Goal: Communication & Community: Connect with others

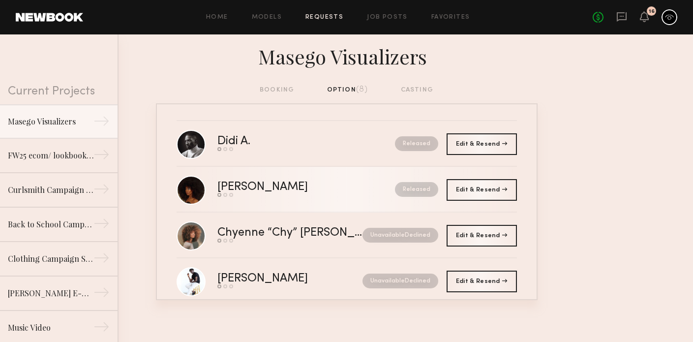
click at [351, 188] on div "Released" at bounding box center [394, 189] width 87 height 15
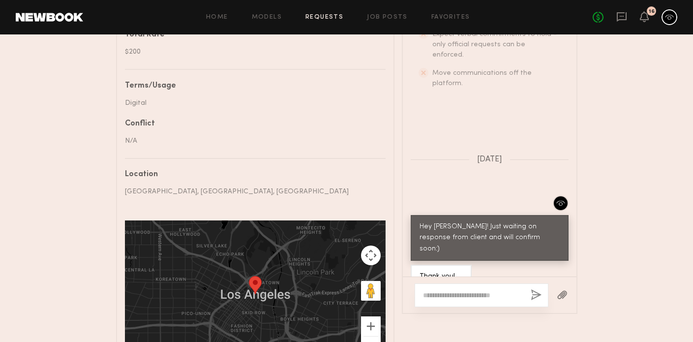
scroll to position [537, 0]
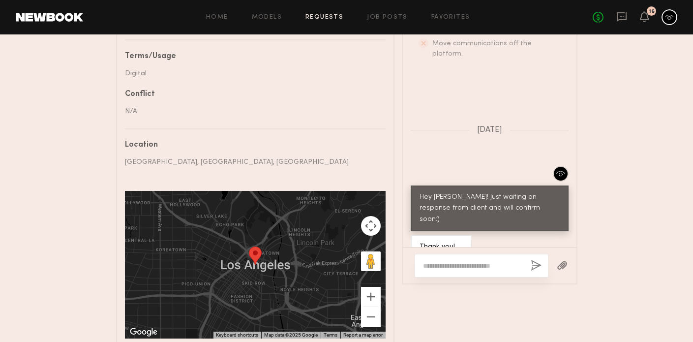
click at [450, 261] on textarea at bounding box center [473, 266] width 100 height 10
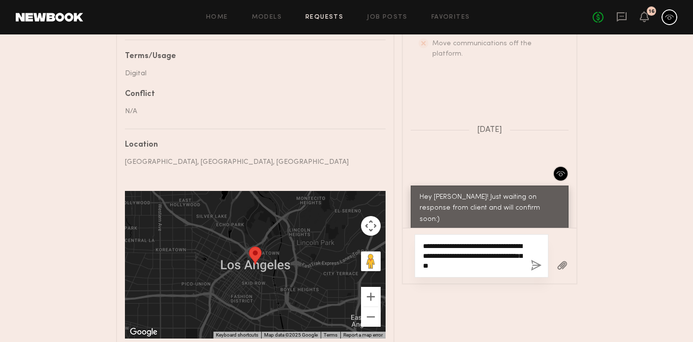
drag, startPoint x: 512, startPoint y: 253, endPoint x: 406, endPoint y: 234, distance: 108.3
click at [405, 235] on div "**********" at bounding box center [490, 256] width 174 height 56
click at [489, 241] on textarea "**********" at bounding box center [473, 255] width 100 height 29
type textarea "**********"
click at [534, 260] on button "button" at bounding box center [535, 266] width 11 height 12
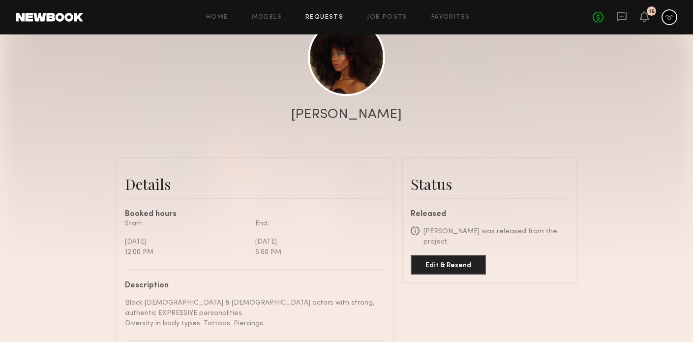
scroll to position [0, 0]
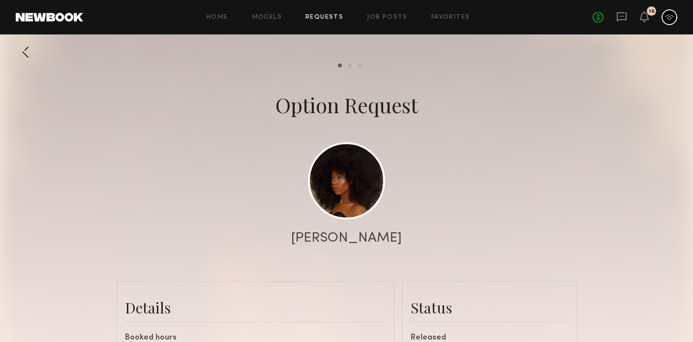
click at [318, 19] on link "Requests" at bounding box center [324, 17] width 38 height 6
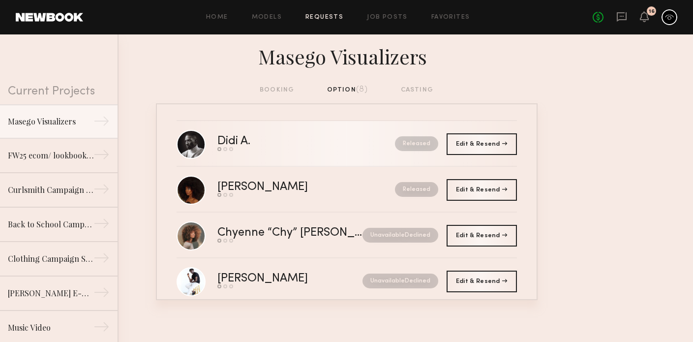
click at [345, 151] on link "Didi A. Send request Model response Book model Released" at bounding box center [346, 144] width 340 height 46
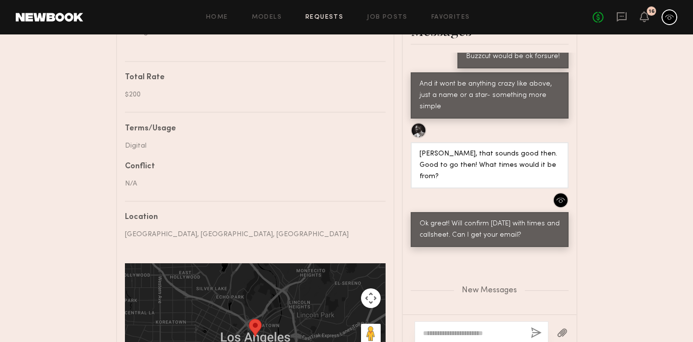
scroll to position [480, 0]
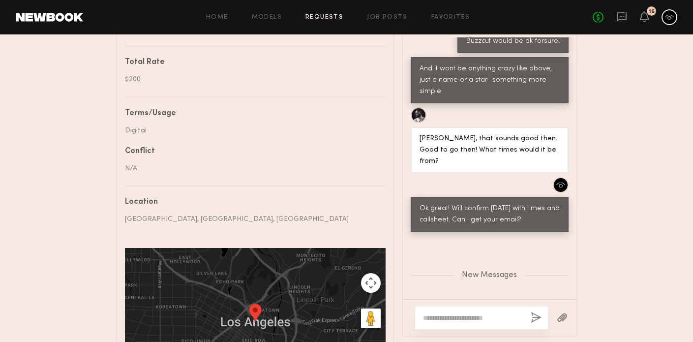
click at [472, 313] on textarea at bounding box center [473, 318] width 100 height 10
type textarea "*"
paste textarea "**********"
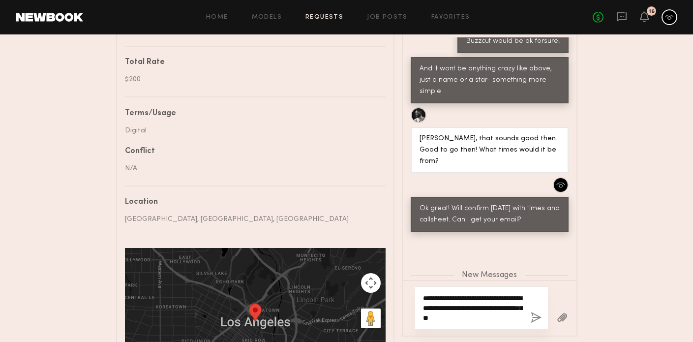
click at [488, 294] on textarea "**********" at bounding box center [473, 307] width 100 height 29
type textarea "**********"
click at [537, 313] on button "button" at bounding box center [535, 318] width 11 height 12
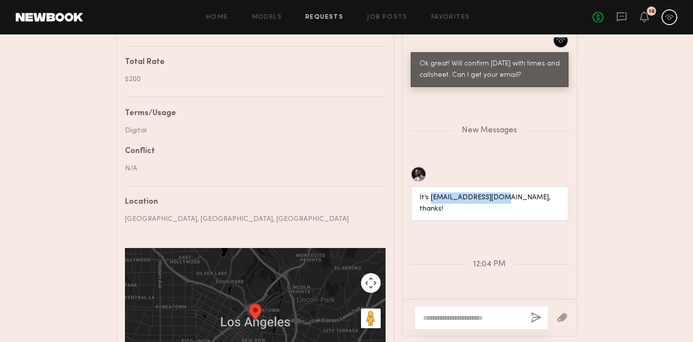
drag, startPoint x: 498, startPoint y: 147, endPoint x: 429, endPoint y: 147, distance: 68.3
click at [429, 192] on div "It’s didiasuzu@gmail.com, thanks!" at bounding box center [489, 203] width 140 height 23
copy div "didiasuzu@gmail.com"
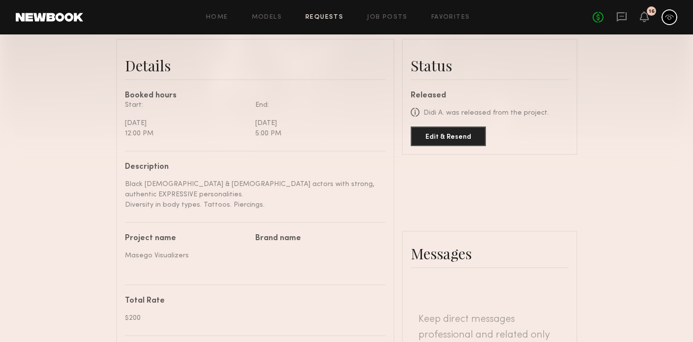
scroll to position [86, 0]
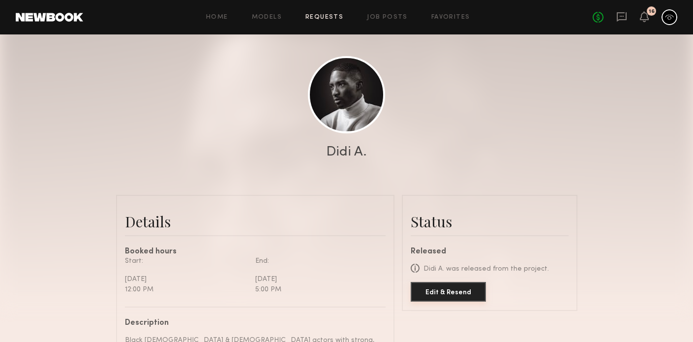
click at [450, 291] on button "Edit & Resend" at bounding box center [447, 292] width 75 height 20
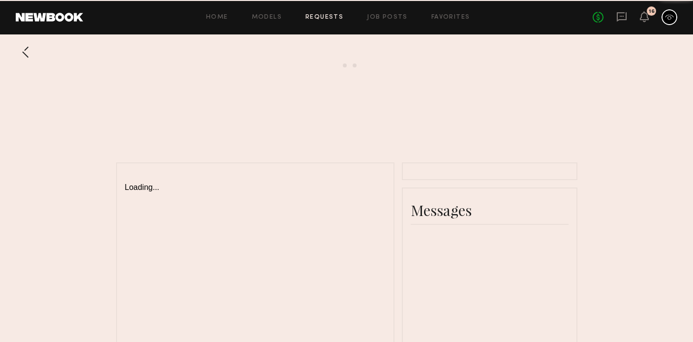
scroll to position [86, 0]
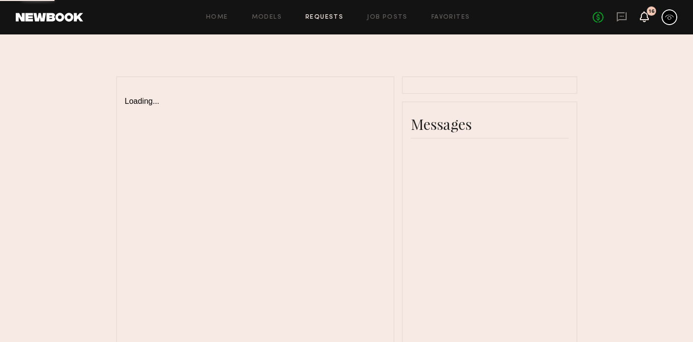
click at [640, 17] on icon at bounding box center [644, 16] width 9 height 11
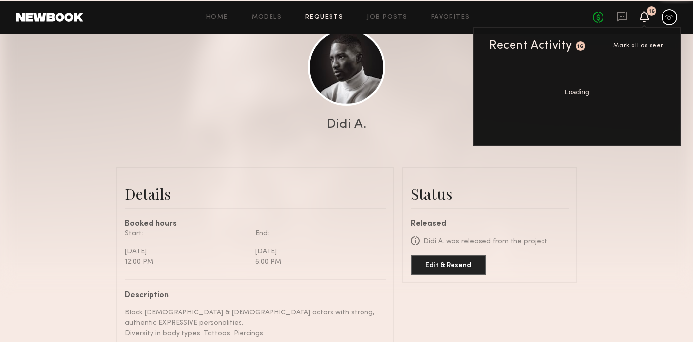
scroll to position [1031, 0]
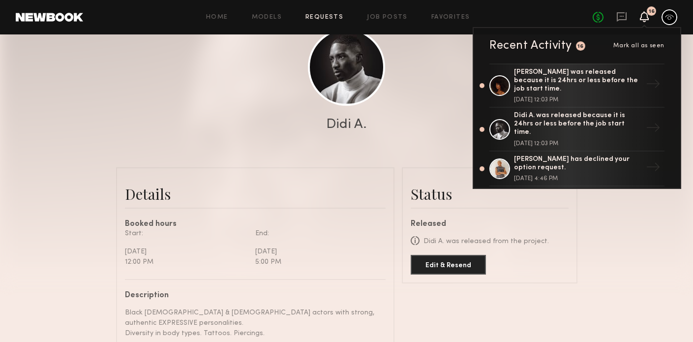
click at [372, 159] on div at bounding box center [346, 82] width 693 height 393
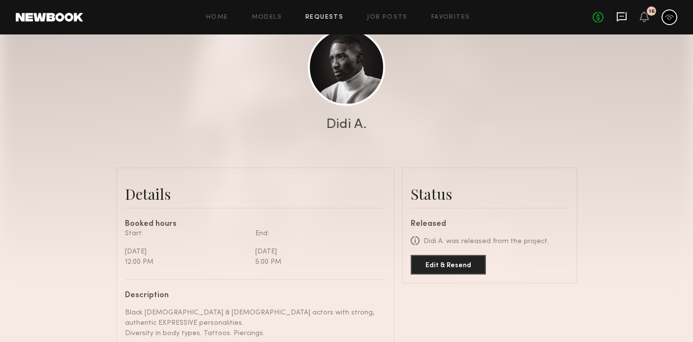
click at [621, 21] on icon at bounding box center [621, 16] width 11 height 11
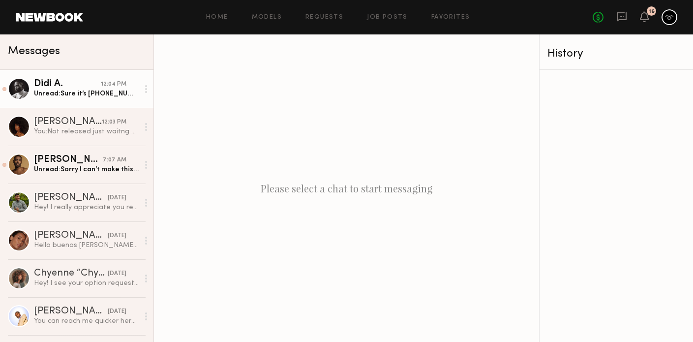
click at [86, 94] on div "Unread: Sure it’s 404-819-9111" at bounding box center [86, 93] width 105 height 9
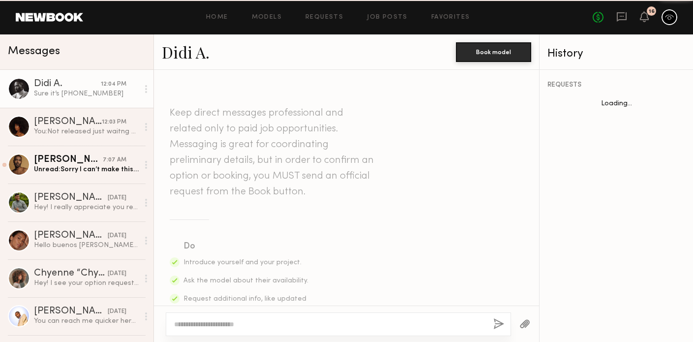
scroll to position [1031, 0]
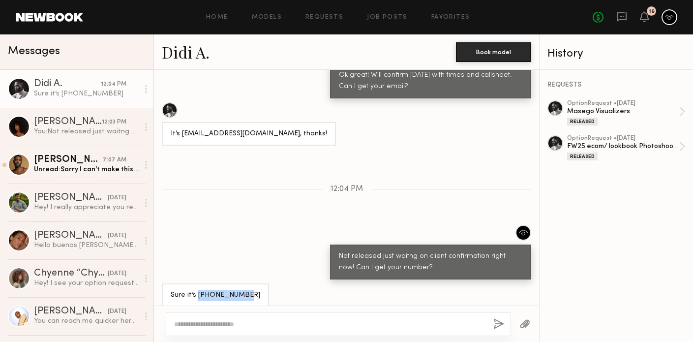
drag, startPoint x: 237, startPoint y: 284, endPoint x: 198, endPoint y: 284, distance: 39.8
click at [198, 284] on div "Sure it’s [PHONE_NUMBER]" at bounding box center [215, 295] width 107 height 24
copy div "404-819-9111"
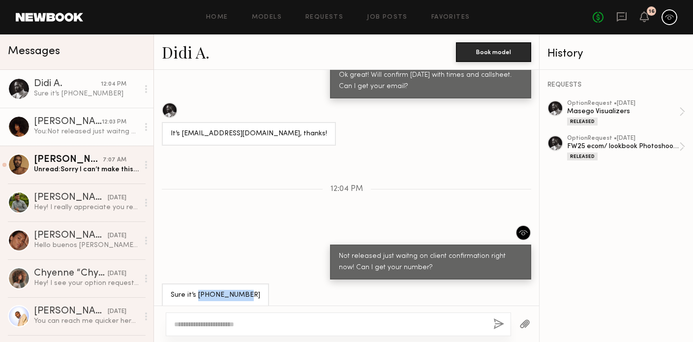
click at [103, 127] on div "You: Not released just waitng on client confirmation right now! Can I get your …" at bounding box center [86, 131] width 105 height 9
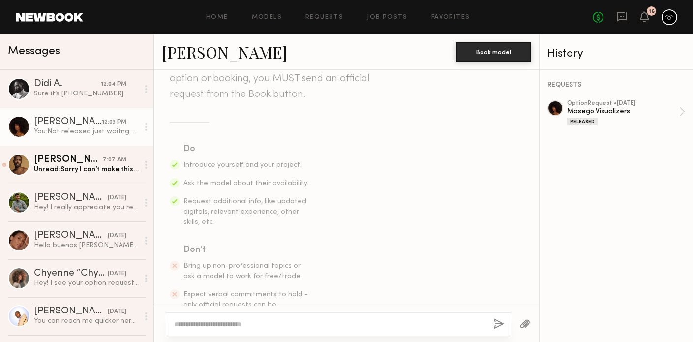
scroll to position [462, 0]
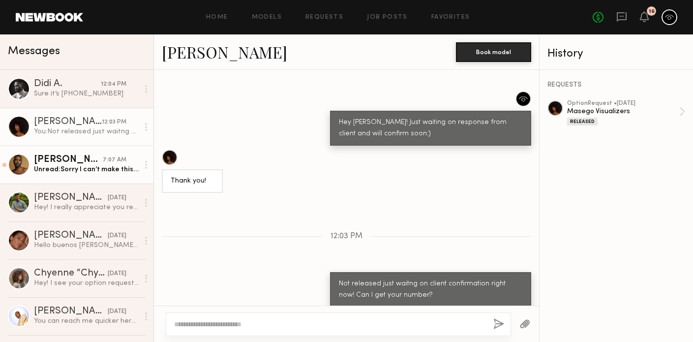
click at [109, 171] on div "Unread: Sorry I can’t make this job unfortunately." at bounding box center [86, 169] width 105 height 9
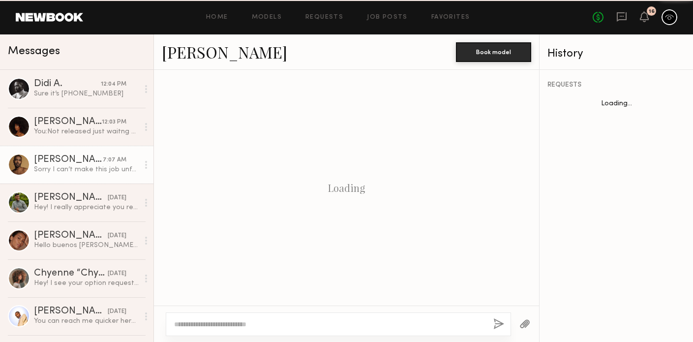
scroll to position [848, 0]
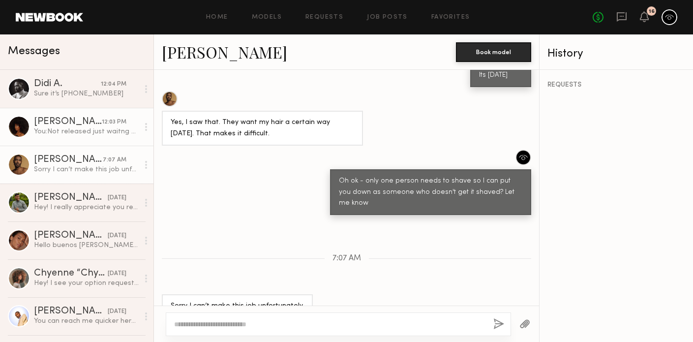
click at [86, 115] on link "Tiffany L. 12:03 PM You: Not released just waitng on client confirmation right …" at bounding box center [76, 127] width 153 height 38
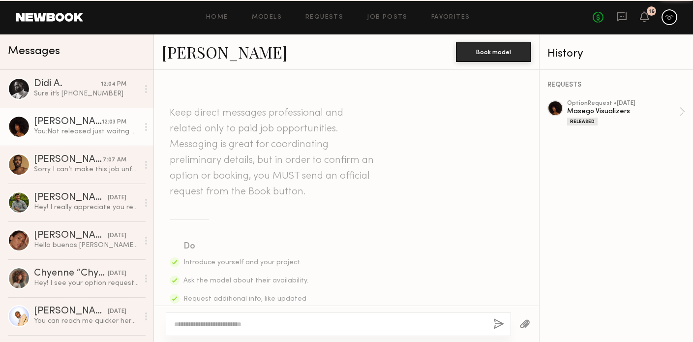
scroll to position [462, 0]
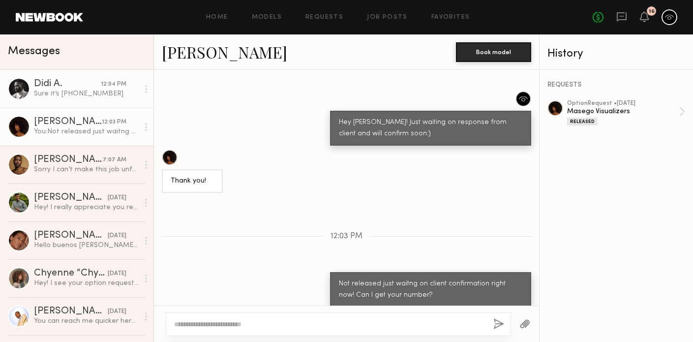
click at [78, 97] on div "Sure it’s [PHONE_NUMBER]" at bounding box center [86, 93] width 105 height 9
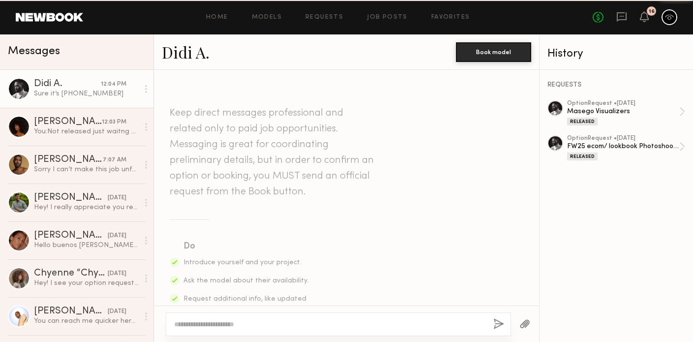
scroll to position [1031, 0]
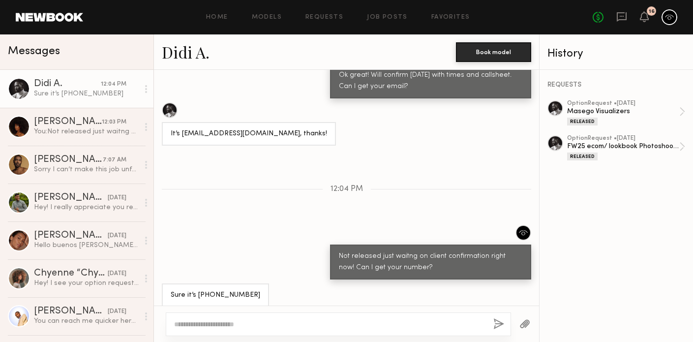
click at [195, 57] on link "Didi A." at bounding box center [186, 51] width 48 height 21
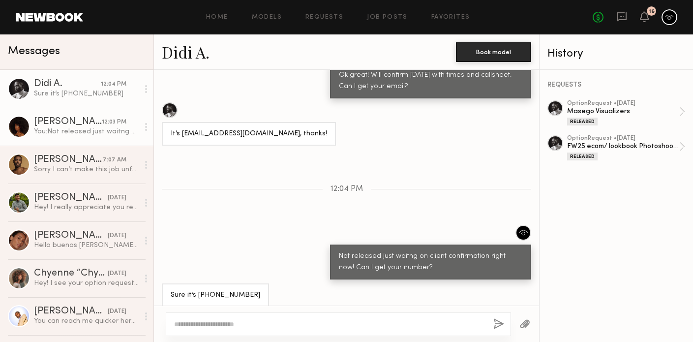
click at [105, 128] on div "You: Not released just waitng on client confirmation right now! Can I get your …" at bounding box center [86, 131] width 105 height 9
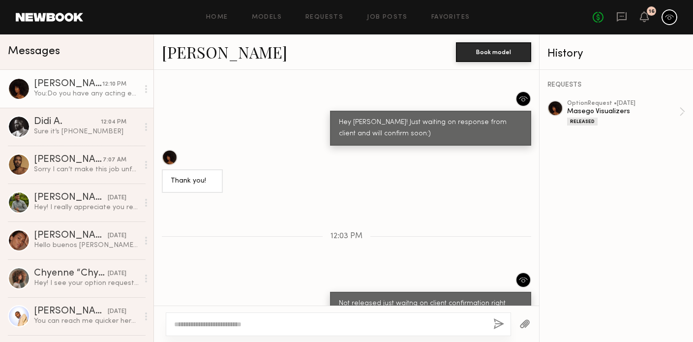
scroll to position [584, 0]
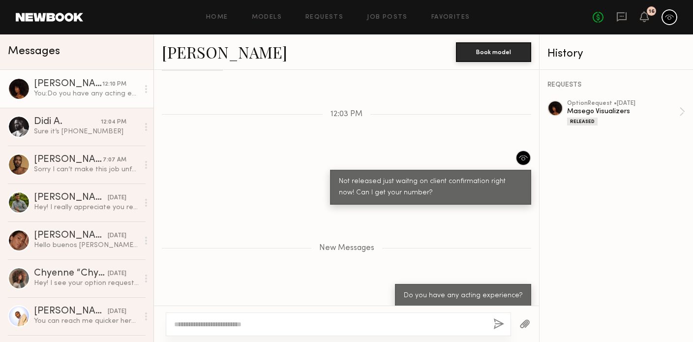
click at [70, 89] on div "You: Do you have any acting experience?" at bounding box center [86, 93] width 105 height 9
click at [577, 107] on div "Masego Visualizers" at bounding box center [623, 111] width 112 height 9
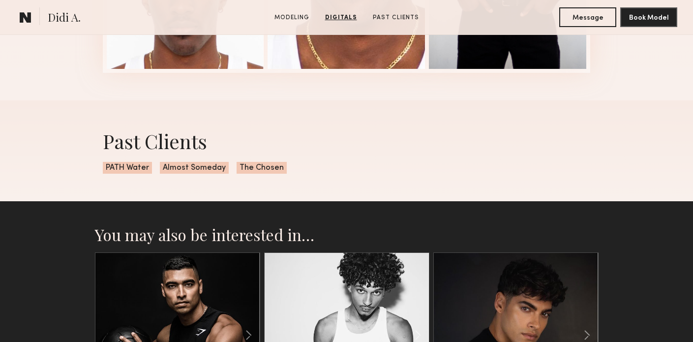
scroll to position [1513, 0]
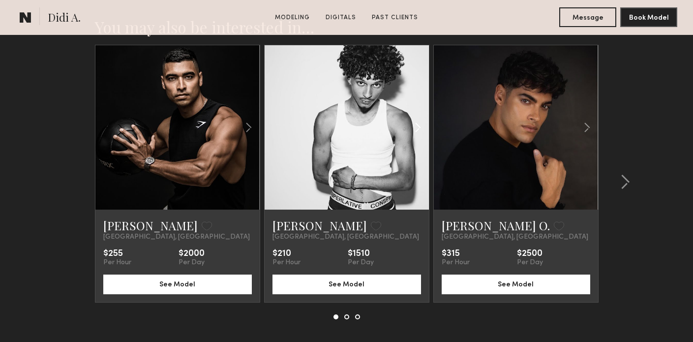
click at [417, 130] on common-icon at bounding box center [417, 127] width 14 height 19
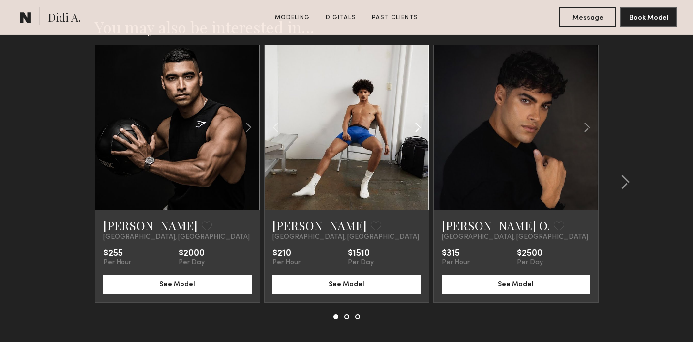
click at [417, 130] on common-icon at bounding box center [417, 127] width 14 height 19
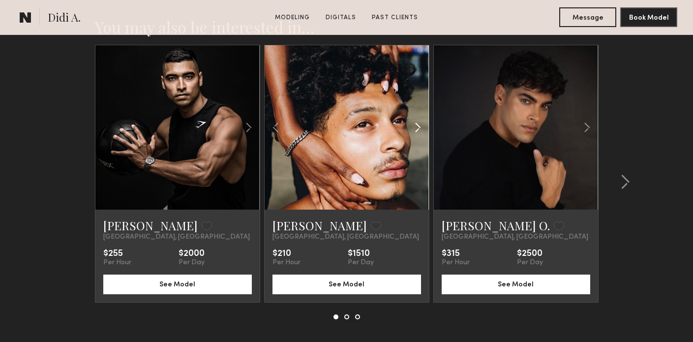
click at [417, 130] on common-icon at bounding box center [417, 127] width 14 height 19
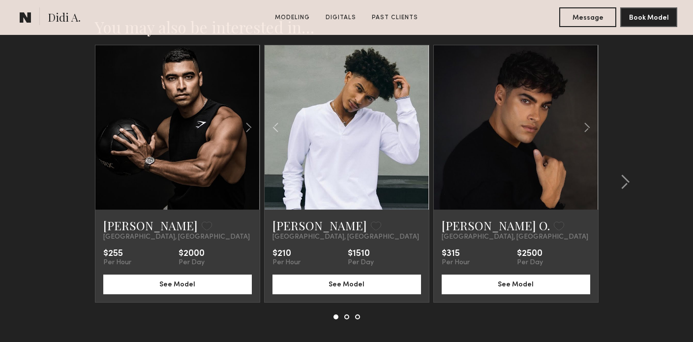
click at [417, 130] on div at bounding box center [346, 127] width 164 height 164
click at [371, 224] on button at bounding box center [376, 225] width 10 height 9
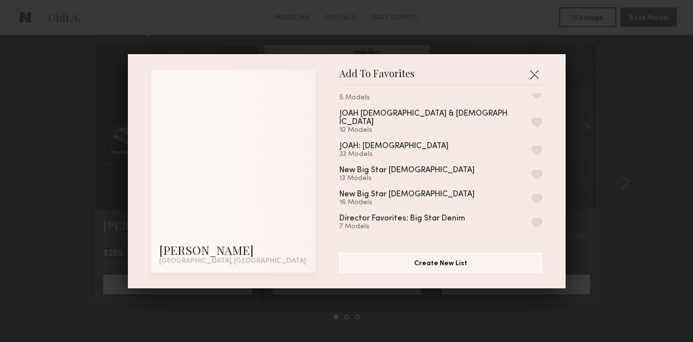
scroll to position [407, 0]
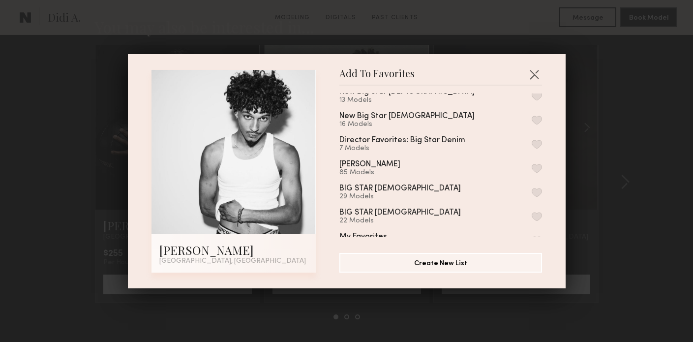
click at [537, 164] on button "button" at bounding box center [536, 168] width 10 height 9
click at [608, 107] on div "Add To Favorites Jonathan R. Los Angeles, CA Add To Favorites Avail Masego 6 Mo…" at bounding box center [346, 171] width 693 height 342
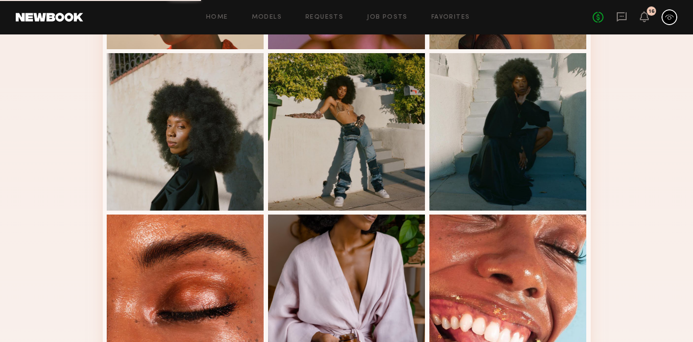
scroll to position [658, 0]
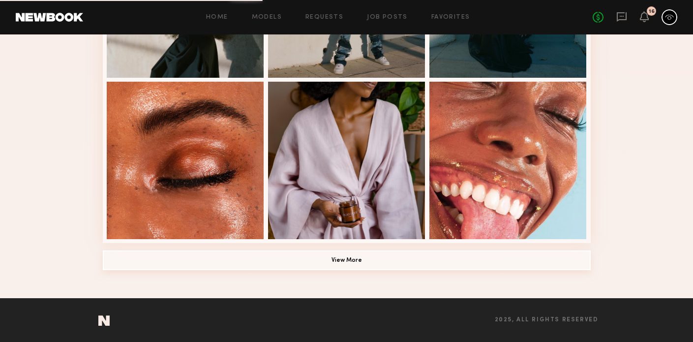
click at [358, 259] on button "View More" at bounding box center [347, 260] width 488 height 20
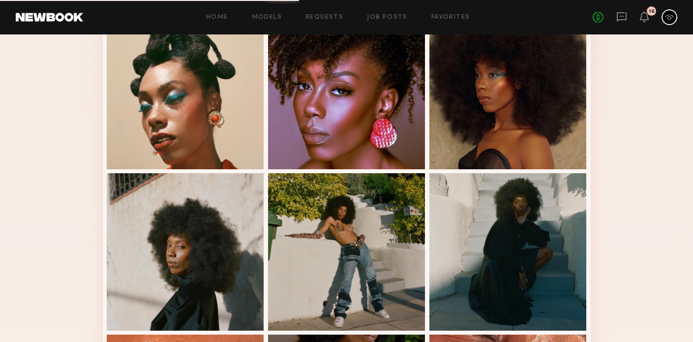
scroll to position [117, 0]
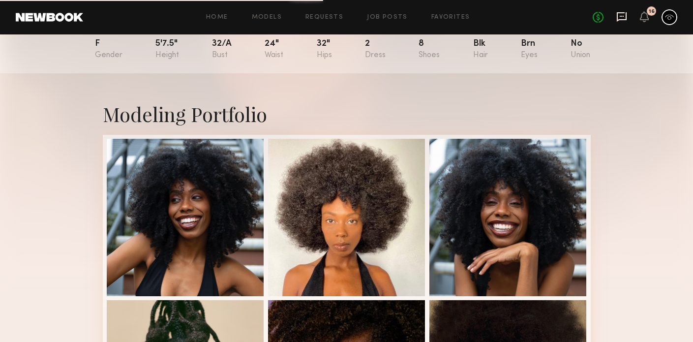
click at [620, 20] on icon at bounding box center [621, 16] width 11 height 11
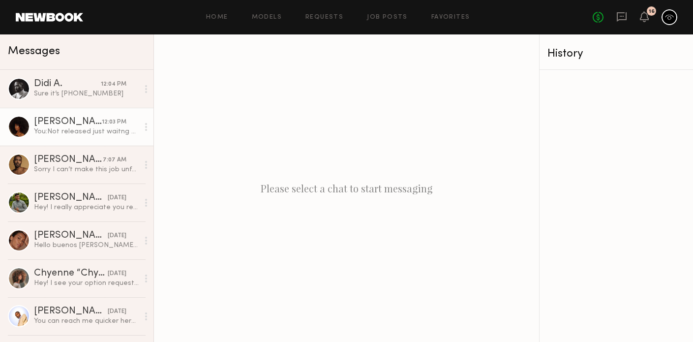
click at [60, 135] on div "You: Not released just waitng on client confirmation right now! Can I get your …" at bounding box center [86, 131] width 105 height 9
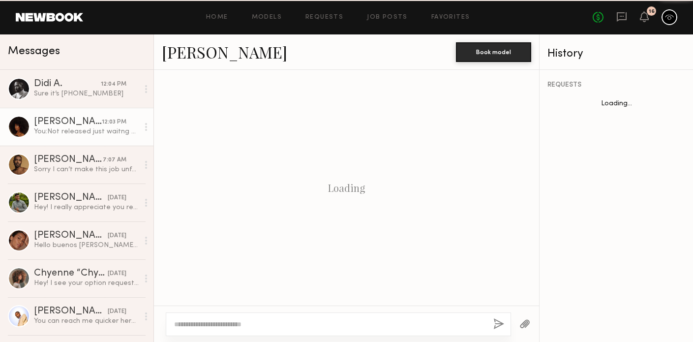
scroll to position [462, 0]
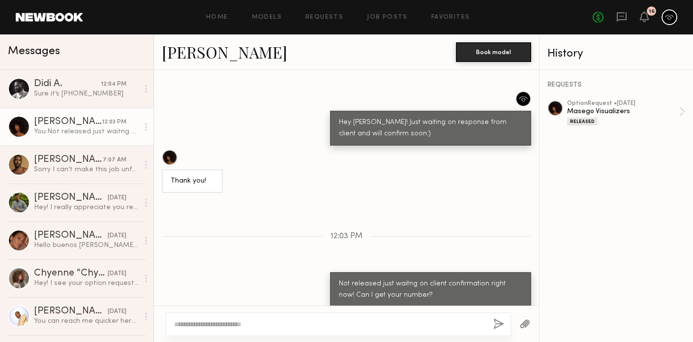
click at [210, 327] on textarea at bounding box center [329, 324] width 311 height 10
type textarea "**********"
click at [493, 321] on div "**********" at bounding box center [338, 324] width 345 height 24
click at [498, 321] on button "button" at bounding box center [498, 324] width 11 height 12
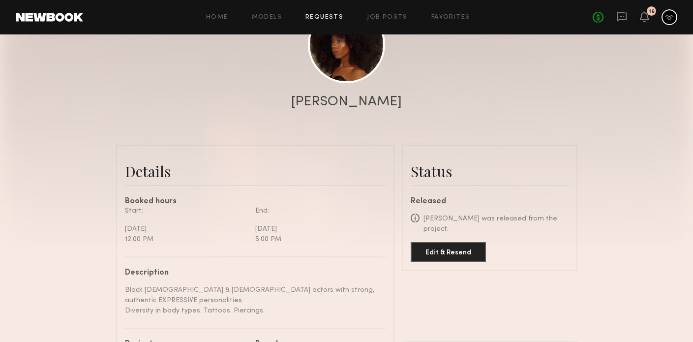
scroll to position [151, 0]
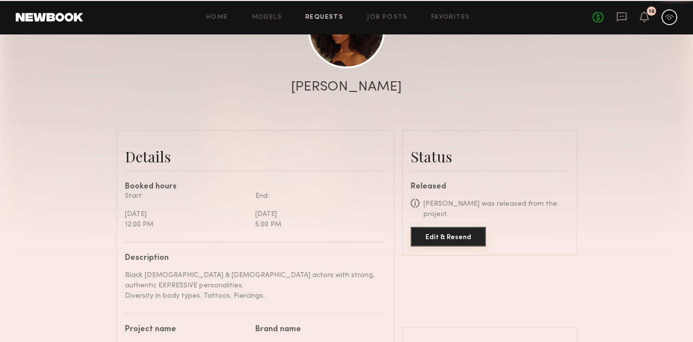
click at [441, 230] on button "Edit & Resend" at bounding box center [447, 237] width 75 height 20
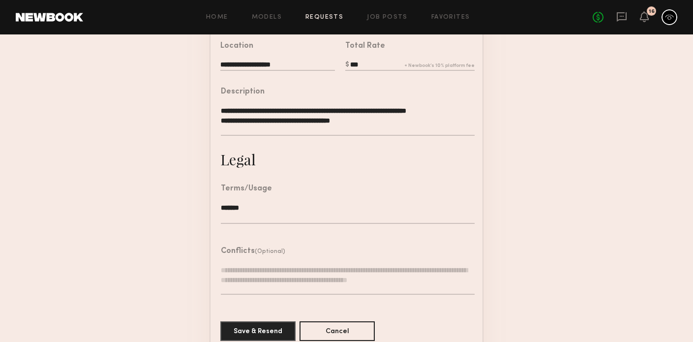
scroll to position [297, 0]
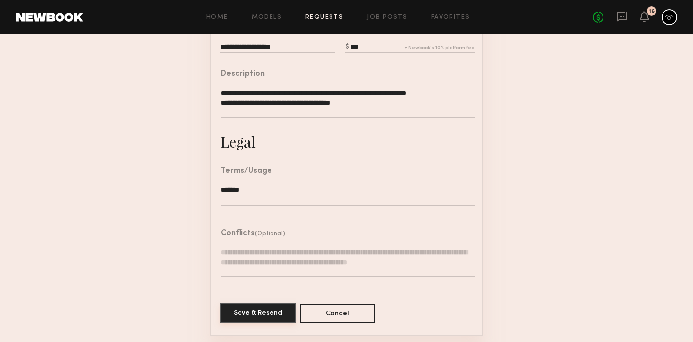
click at [270, 309] on button "Save & Resend" at bounding box center [257, 313] width 75 height 20
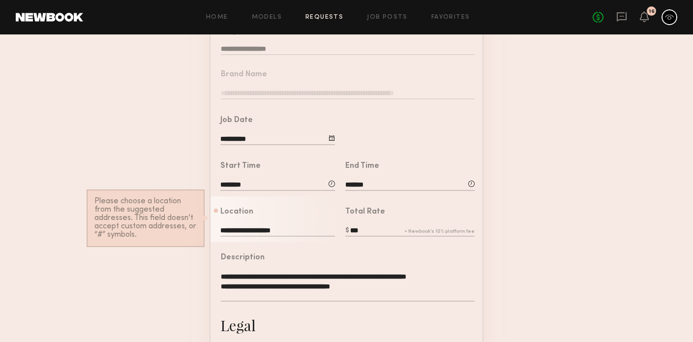
scroll to position [93, 0]
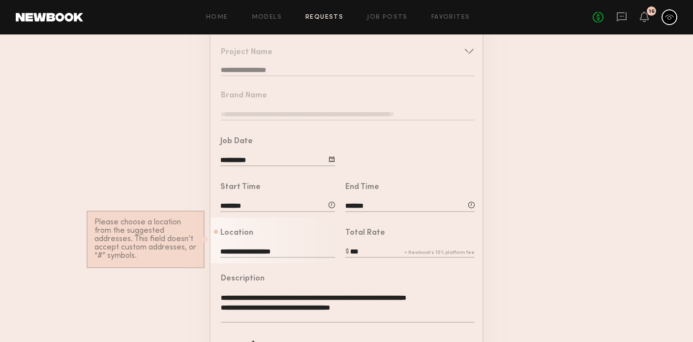
click at [292, 251] on input "**********" at bounding box center [277, 252] width 115 height 11
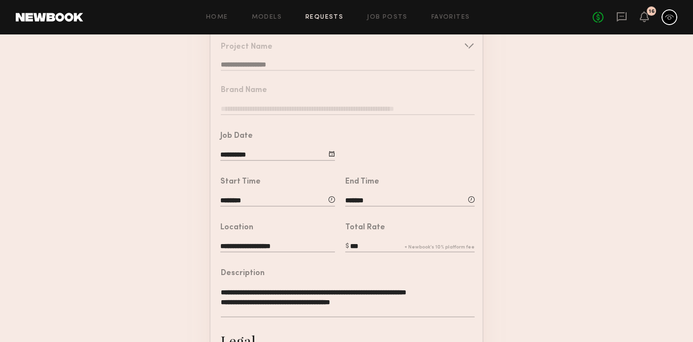
scroll to position [71, 0]
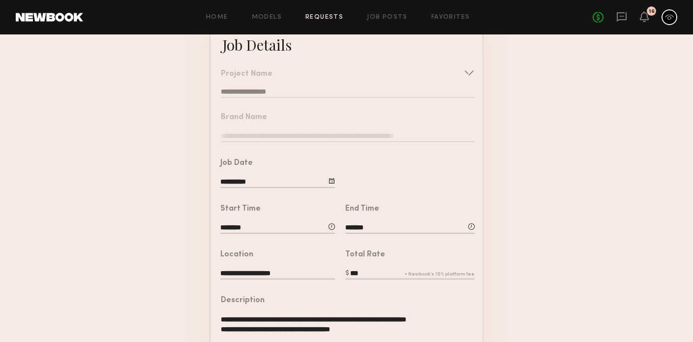
click at [256, 226] on input "********" at bounding box center [277, 228] width 115 height 11
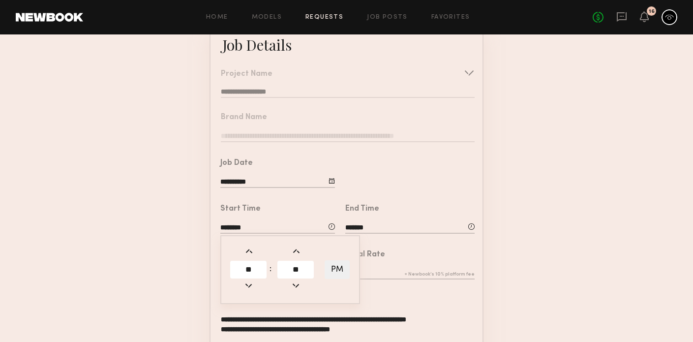
click at [250, 282] on span at bounding box center [248, 285] width 11 height 11
type input "********"
type input "**"
click at [365, 225] on input "*******" at bounding box center [409, 228] width 129 height 11
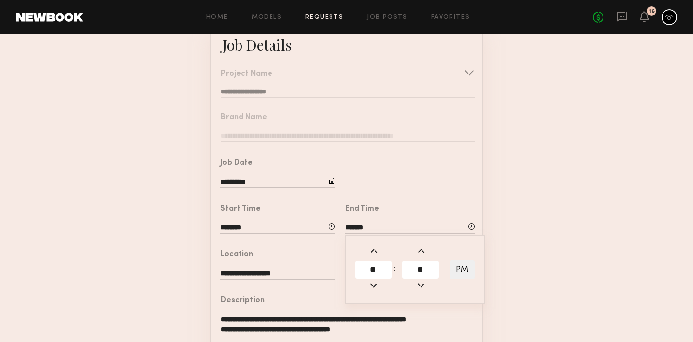
click at [373, 287] on span at bounding box center [373, 285] width 11 height 11
type input "*******"
type input "**"
click at [419, 216] on div "End Time ******* ** : ** PM" at bounding box center [409, 220] width 129 height 30
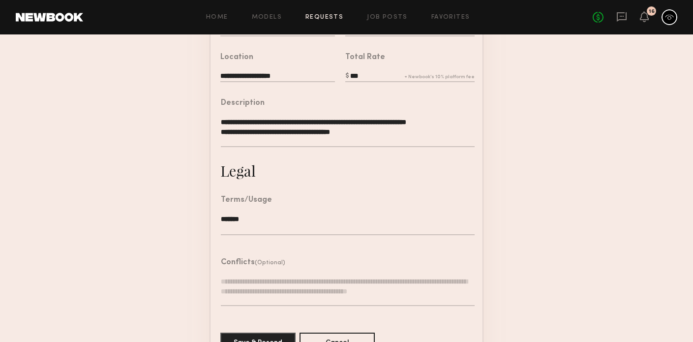
scroll to position [297, 0]
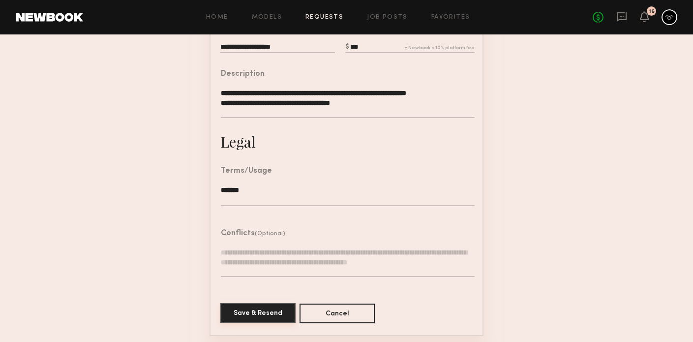
click at [270, 309] on button "Save & Resend" at bounding box center [257, 313] width 75 height 20
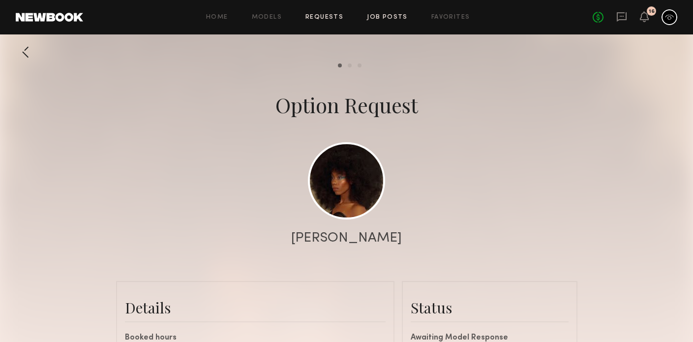
click at [377, 20] on link "Job Posts" at bounding box center [387, 17] width 41 height 6
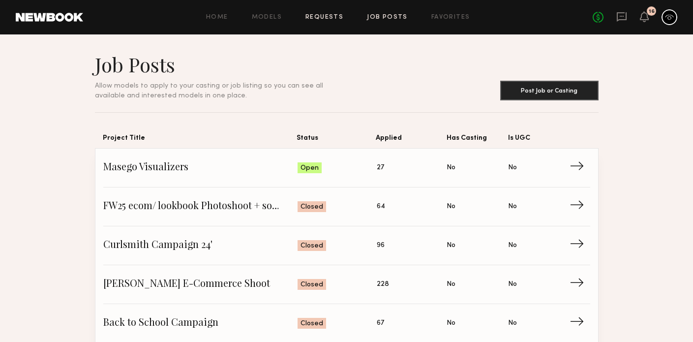
click at [327, 14] on link "Requests" at bounding box center [324, 17] width 38 height 6
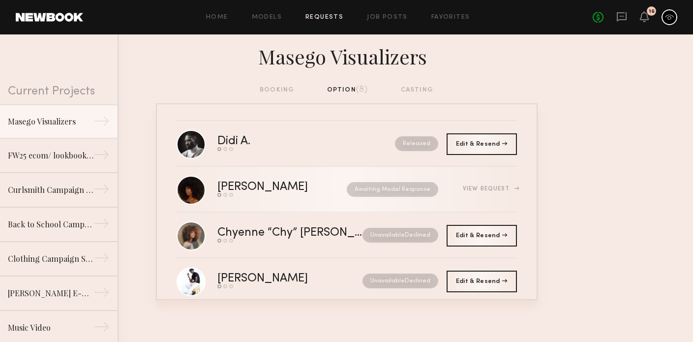
click at [498, 193] on div "Tiffany L. Send request Model response Book model Awaiting Model Response View …" at bounding box center [366, 188] width 299 height 15
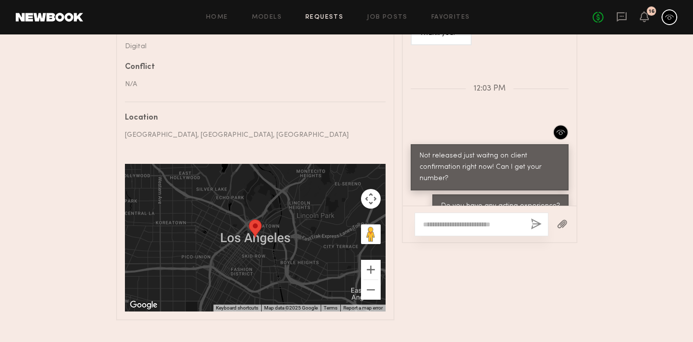
scroll to position [570, 0]
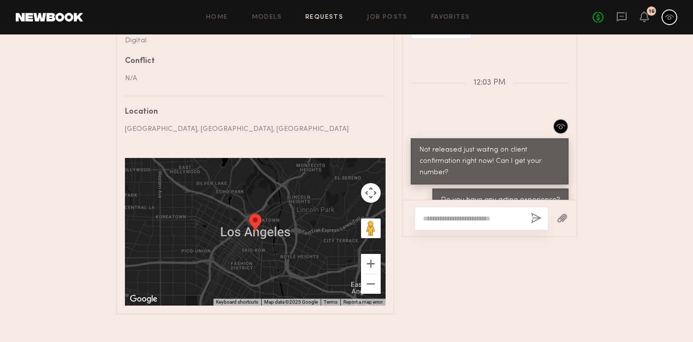
click at [478, 213] on textarea at bounding box center [473, 218] width 100 height 10
type textarea "*"
click at [479, 214] on textarea at bounding box center [473, 218] width 100 height 10
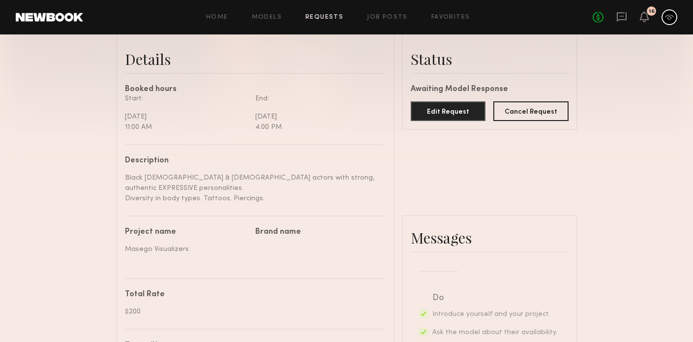
scroll to position [176, 0]
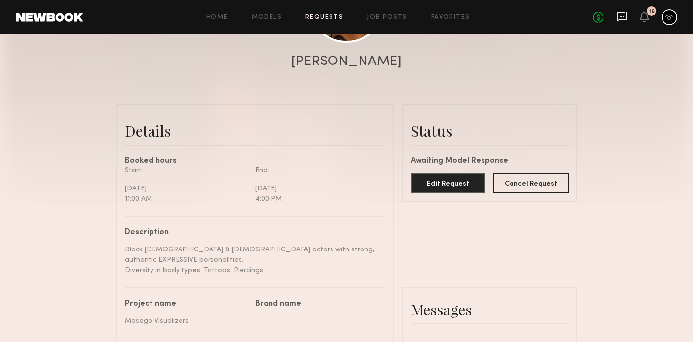
click at [623, 18] on icon at bounding box center [621, 16] width 11 height 11
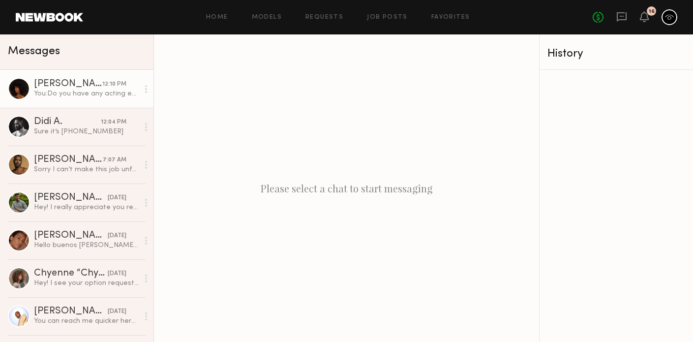
click at [80, 93] on div "You: Do you have any acting experience?" at bounding box center [86, 93] width 105 height 9
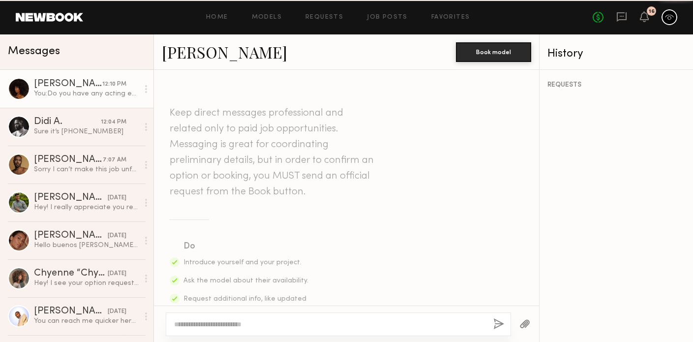
scroll to position [509, 0]
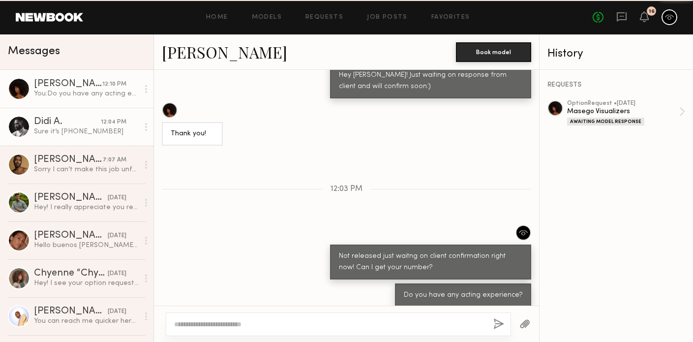
click at [75, 125] on div "Didi A." at bounding box center [67, 122] width 67 height 10
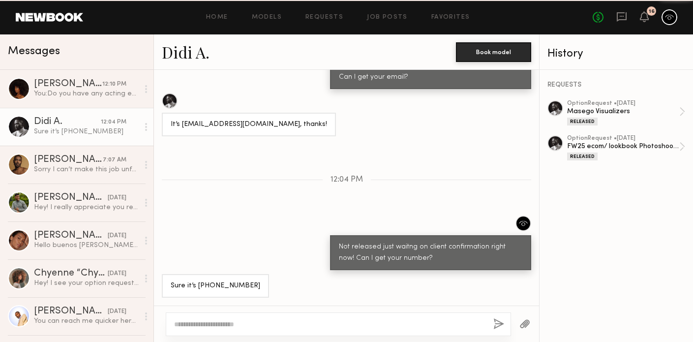
scroll to position [586, 0]
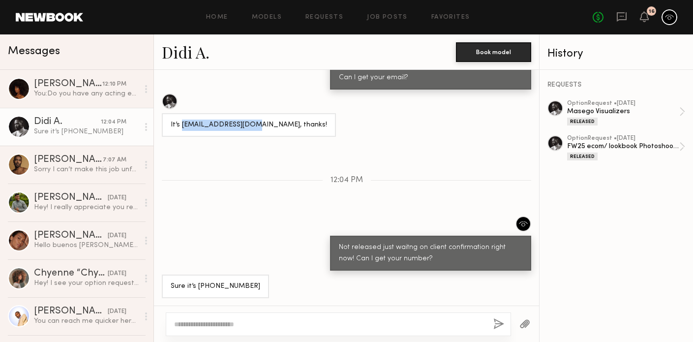
drag, startPoint x: 250, startPoint y: 124, endPoint x: 181, endPoint y: 124, distance: 68.8
click at [181, 124] on div "It’s didiasuzu@gmail.com, thanks!" at bounding box center [249, 124] width 156 height 11
copy div "didiasuzu@gmail.com"
drag, startPoint x: 240, startPoint y: 282, endPoint x: 196, endPoint y: 285, distance: 44.3
click at [196, 285] on div "Sure it’s [PHONE_NUMBER]" at bounding box center [215, 286] width 107 height 24
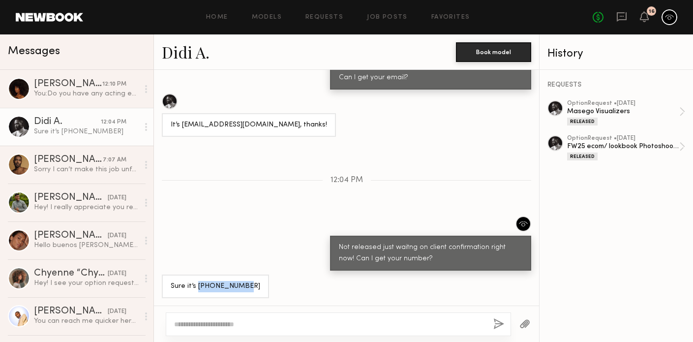
copy div "404-819-9111"
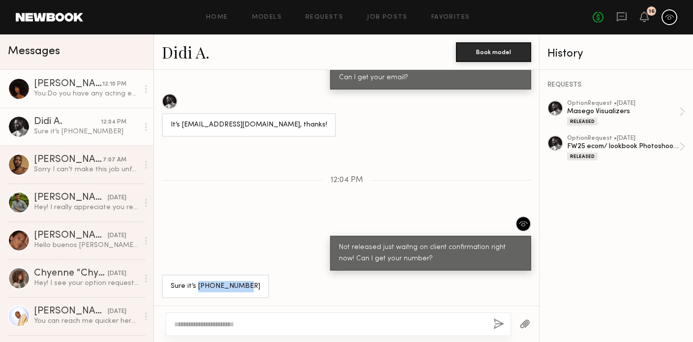
click at [121, 95] on div "You: Do you have any acting experience?" at bounding box center [86, 93] width 105 height 9
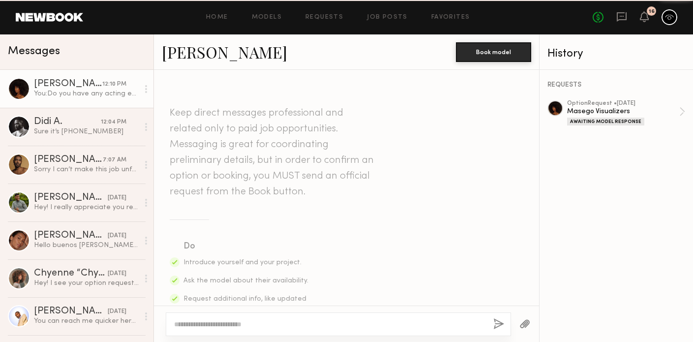
scroll to position [509, 0]
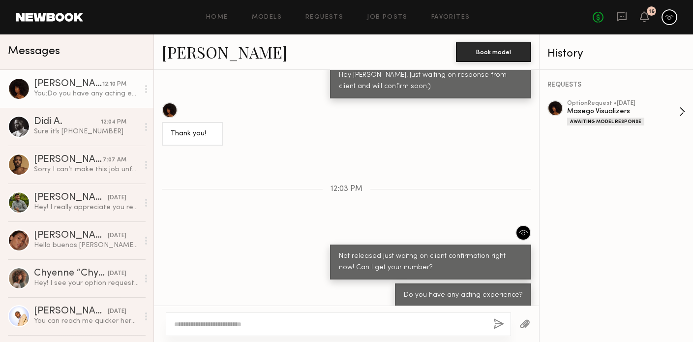
click at [585, 115] on div "Masego Visualizers" at bounding box center [623, 111] width 112 height 9
click at [193, 59] on link "[PERSON_NAME]" at bounding box center [224, 51] width 125 height 21
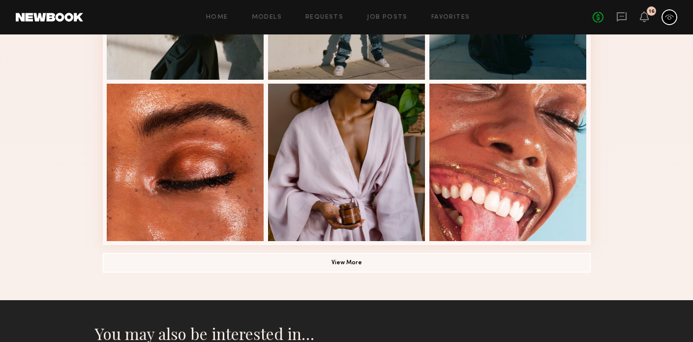
scroll to position [658, 0]
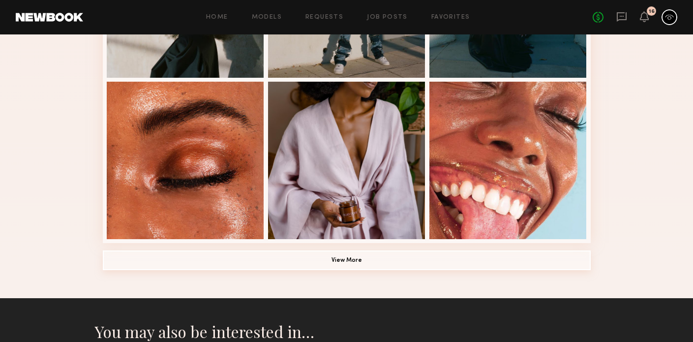
click at [354, 258] on button "View More" at bounding box center [347, 260] width 488 height 20
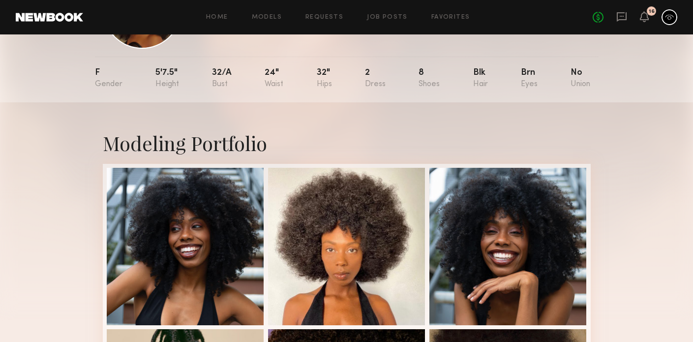
scroll to position [87, 0]
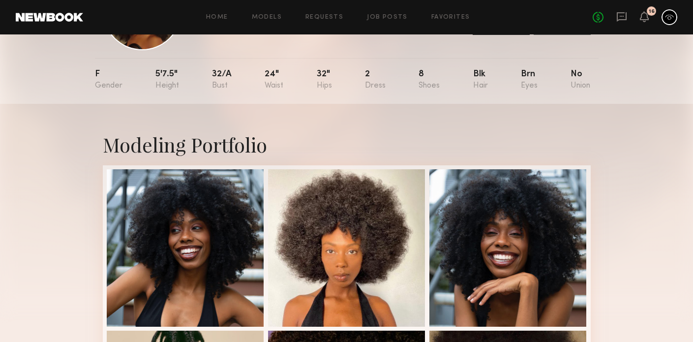
click at [611, 13] on div "No fees up to $5,000 16" at bounding box center [634, 17] width 85 height 16
click at [623, 21] on icon at bounding box center [621, 16] width 11 height 11
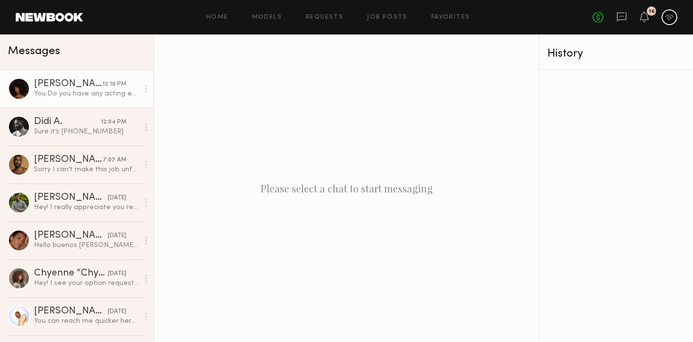
click at [113, 95] on div "You: Do you have any acting experience?" at bounding box center [86, 93] width 105 height 9
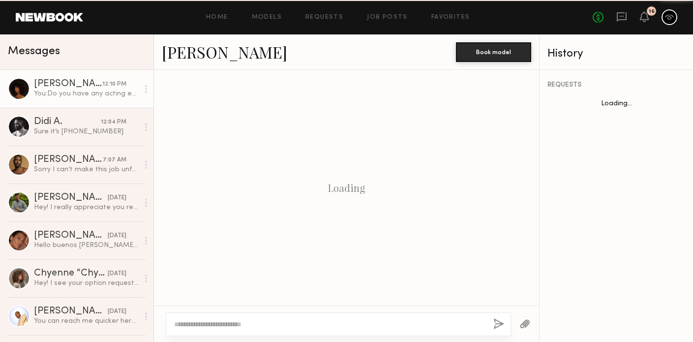
scroll to position [509, 0]
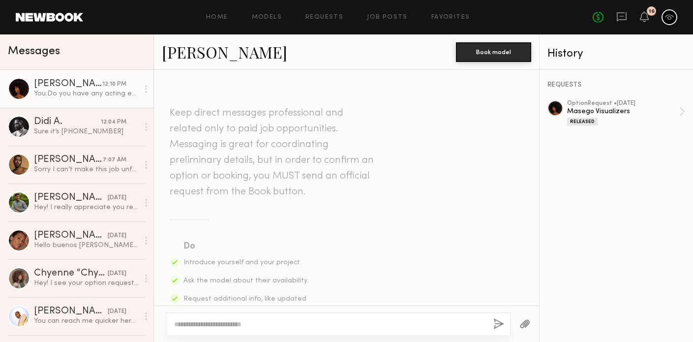
scroll to position [584, 0]
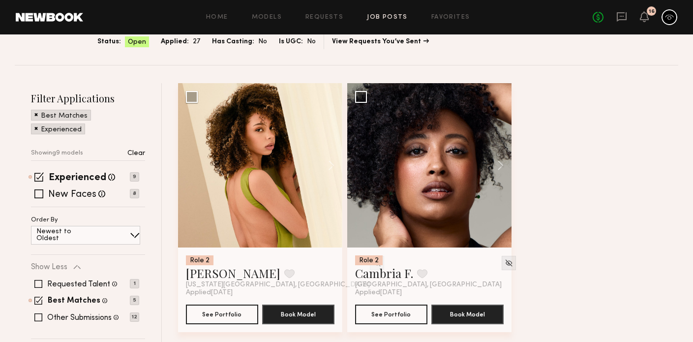
scroll to position [74, 0]
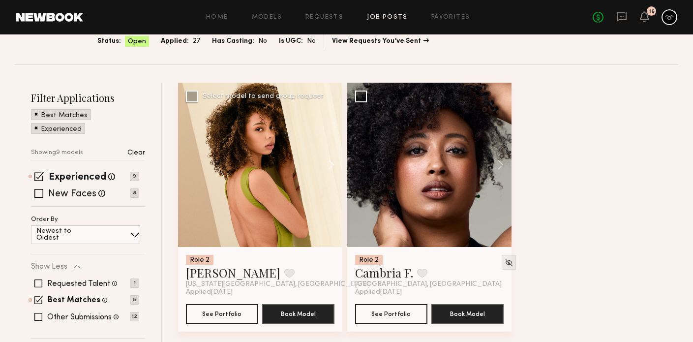
click at [330, 161] on button at bounding box center [326, 165] width 31 height 164
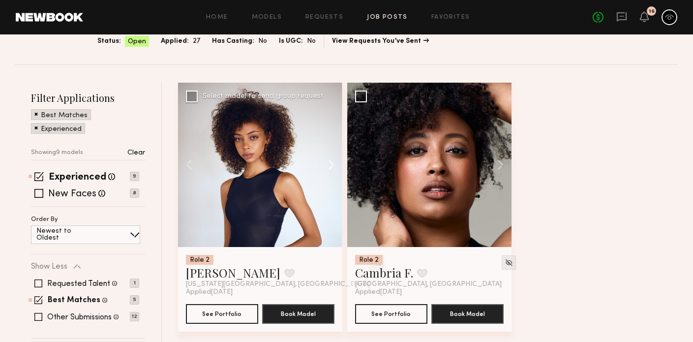
click at [331, 161] on button at bounding box center [326, 165] width 31 height 164
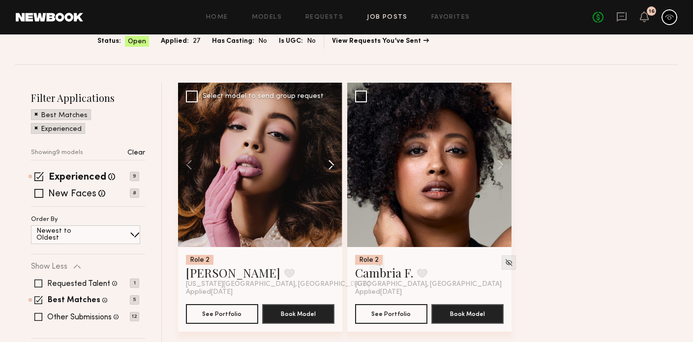
click at [331, 161] on button at bounding box center [326, 165] width 31 height 164
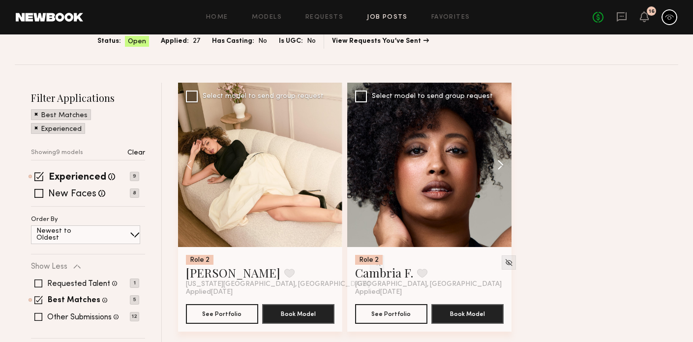
click at [502, 162] on button at bounding box center [495, 165] width 31 height 164
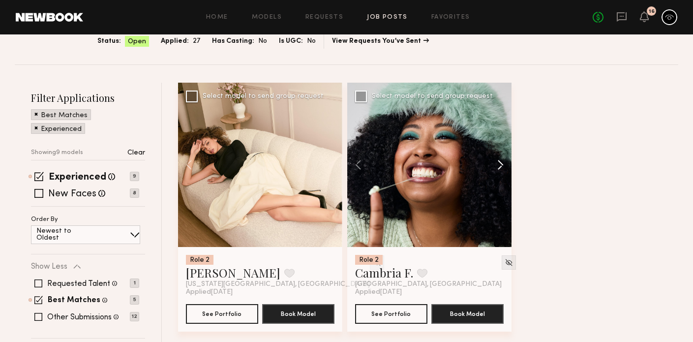
click at [502, 162] on button at bounding box center [495, 165] width 31 height 164
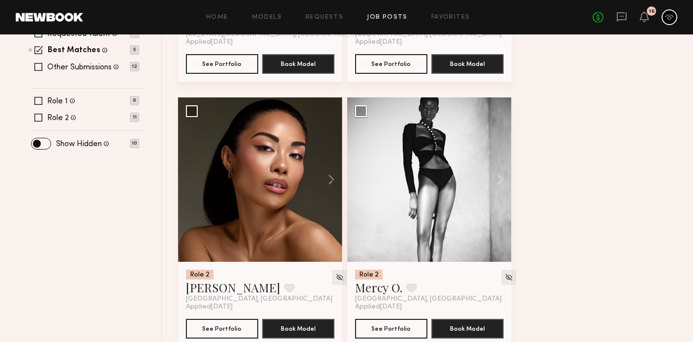
scroll to position [338, 0]
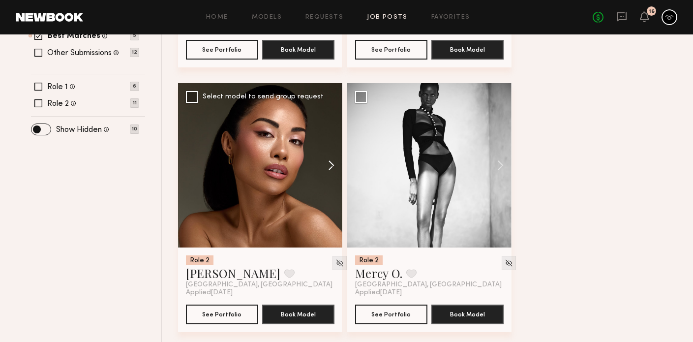
click at [329, 170] on button at bounding box center [326, 165] width 31 height 164
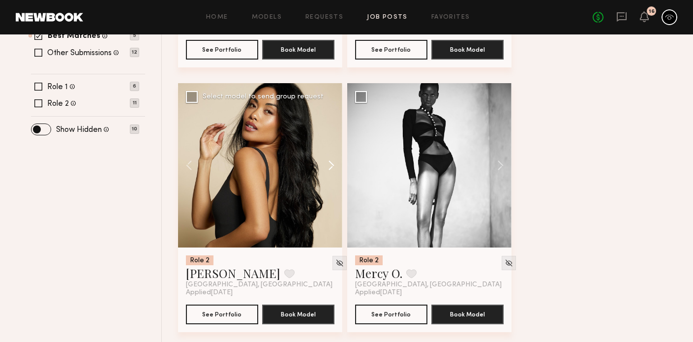
click at [329, 170] on button at bounding box center [326, 165] width 31 height 164
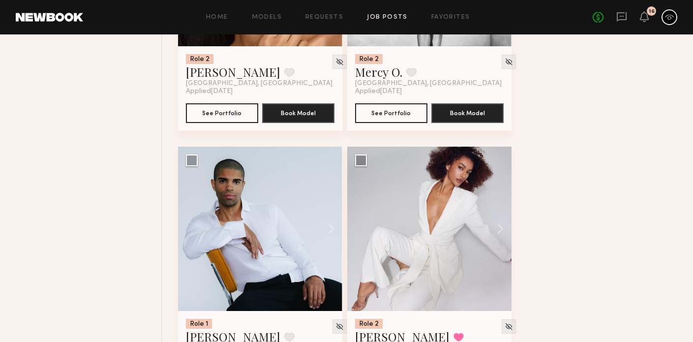
scroll to position [595, 0]
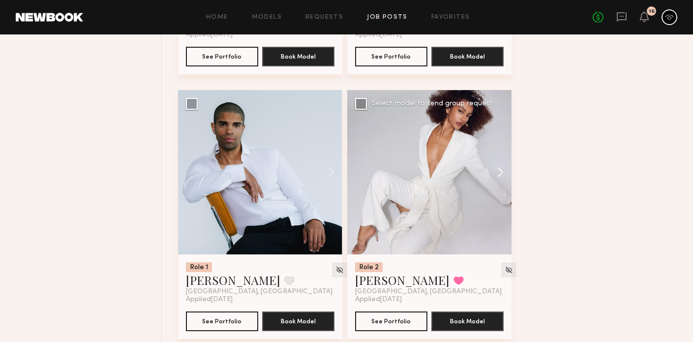
click at [502, 172] on button at bounding box center [495, 172] width 31 height 164
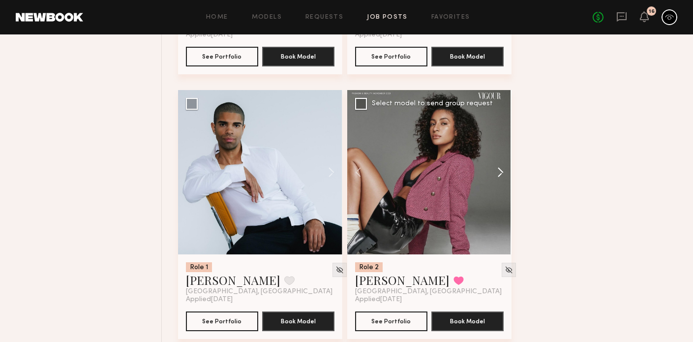
click at [502, 172] on button at bounding box center [495, 172] width 31 height 164
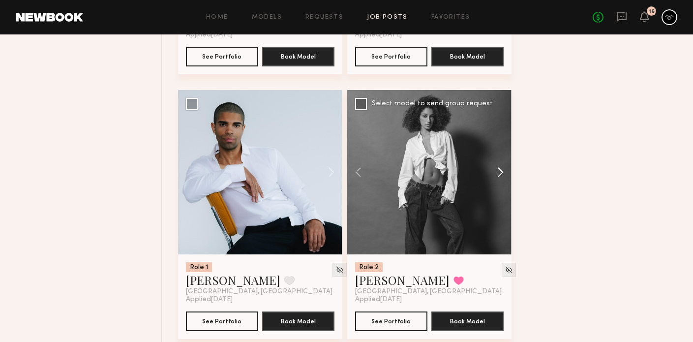
click at [502, 172] on button at bounding box center [495, 172] width 31 height 164
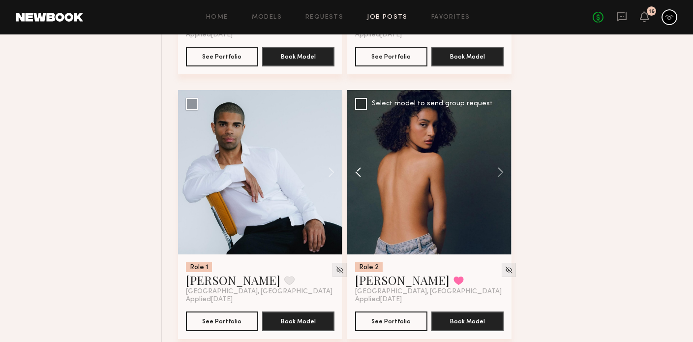
click at [357, 181] on button at bounding box center [362, 172] width 31 height 164
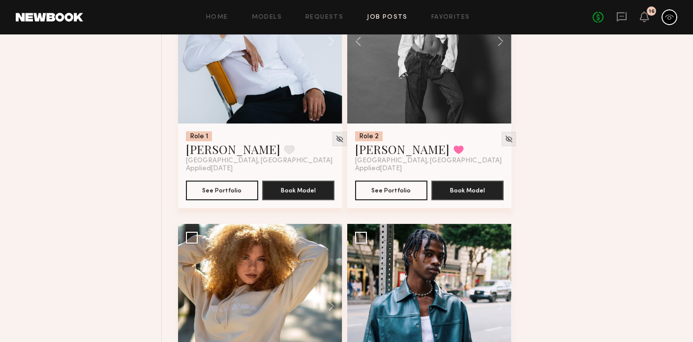
scroll to position [664, 0]
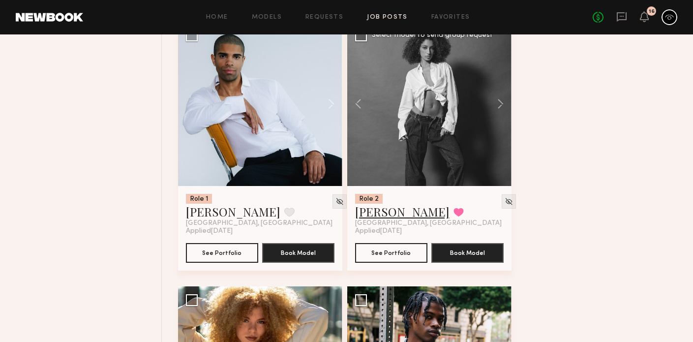
click at [391, 215] on link "[PERSON_NAME]" at bounding box center [402, 212] width 94 height 16
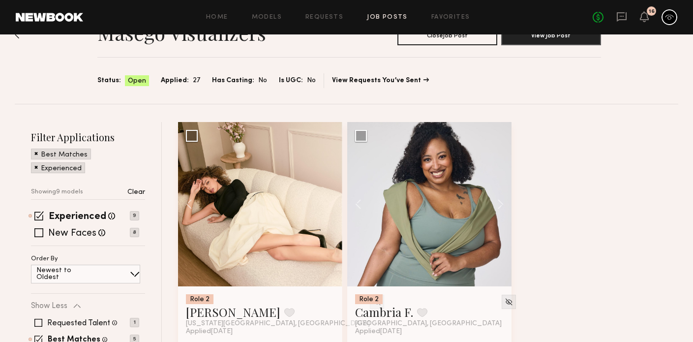
scroll to position [106, 0]
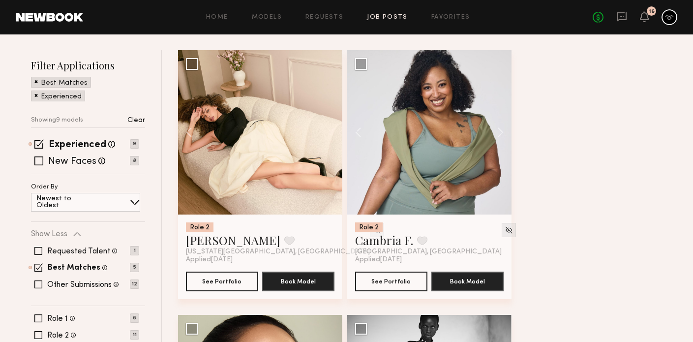
click at [320, 156] on div at bounding box center [260, 132] width 164 height 164
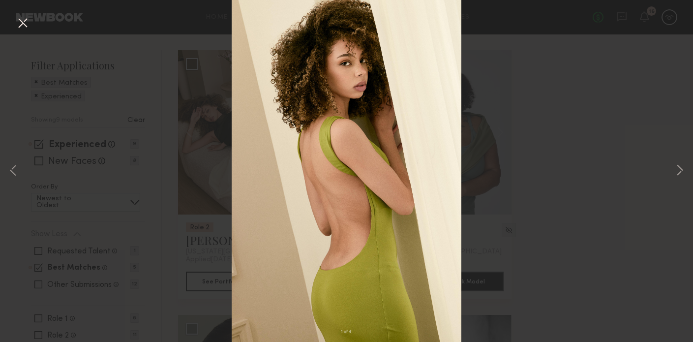
click at [161, 132] on div "1 of 4" at bounding box center [346, 171] width 693 height 342
click at [678, 170] on button at bounding box center [680, 170] width 12 height 273
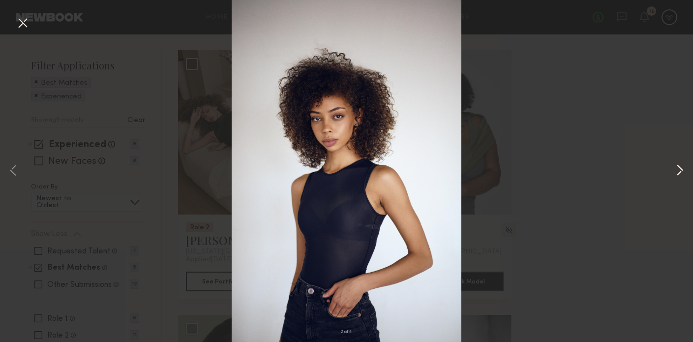
click at [678, 170] on button at bounding box center [680, 170] width 12 height 273
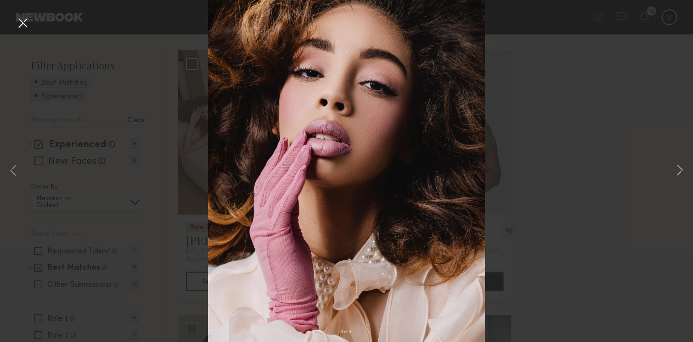
click at [20, 170] on div "3 of 4" at bounding box center [346, 171] width 693 height 342
click at [14, 169] on button at bounding box center [13, 170] width 12 height 273
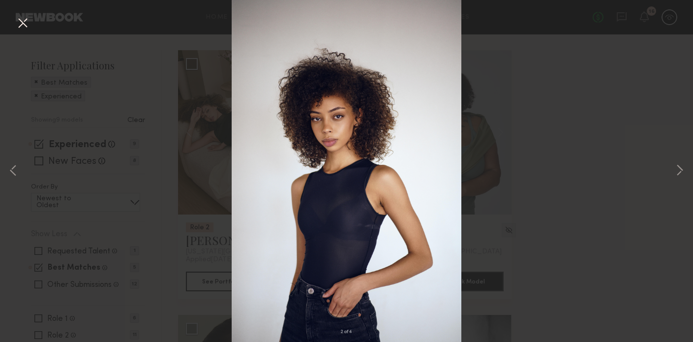
click at [133, 140] on div "2 of 4" at bounding box center [346, 171] width 693 height 342
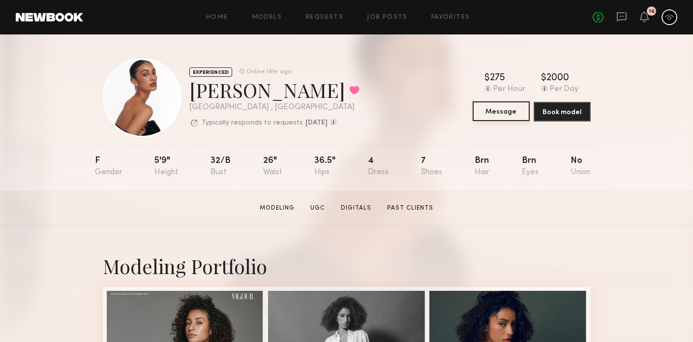
click at [507, 112] on button "Message" at bounding box center [500, 111] width 57 height 20
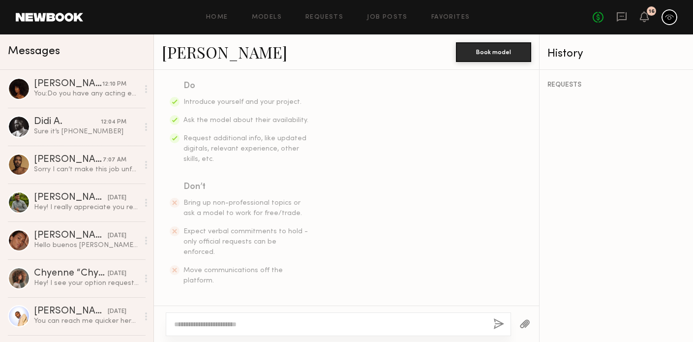
scroll to position [168, 0]
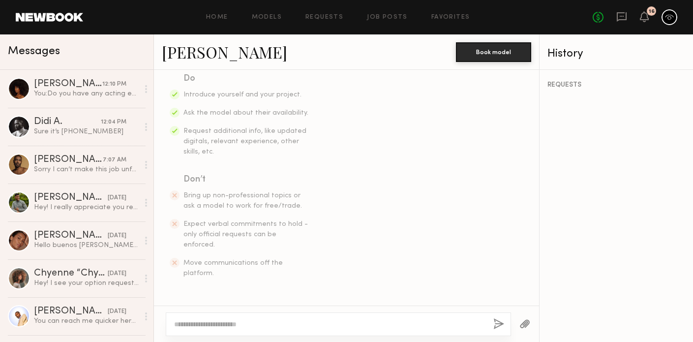
click at [264, 321] on textarea at bounding box center [329, 324] width 311 height 10
type textarea "**********"
click at [496, 323] on button "button" at bounding box center [498, 324] width 11 height 12
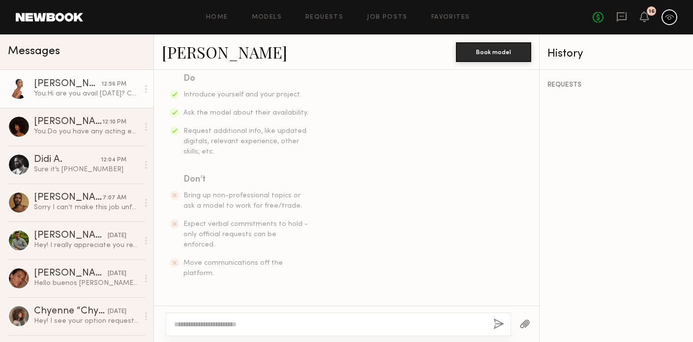
scroll to position [290, 0]
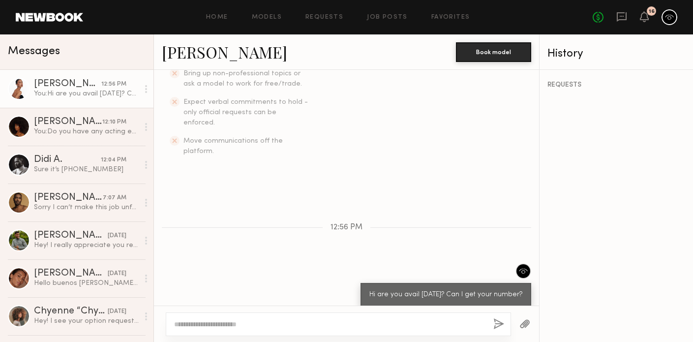
click at [214, 54] on link "[PERSON_NAME]" at bounding box center [224, 51] width 125 height 21
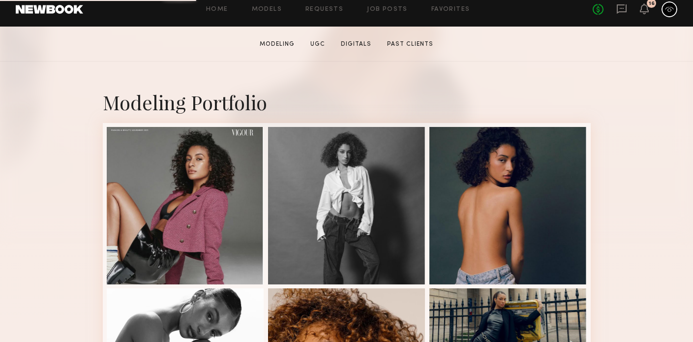
scroll to position [175, 0]
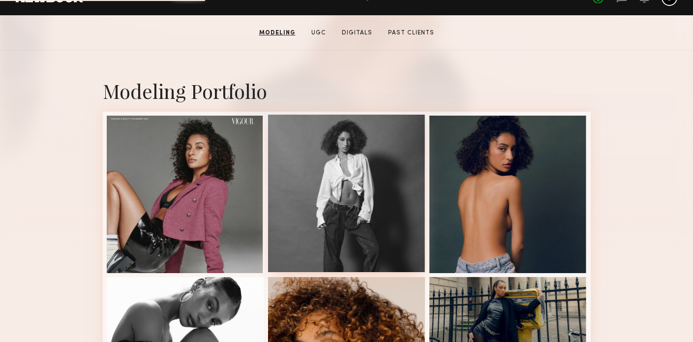
click at [365, 144] on div at bounding box center [346, 193] width 157 height 157
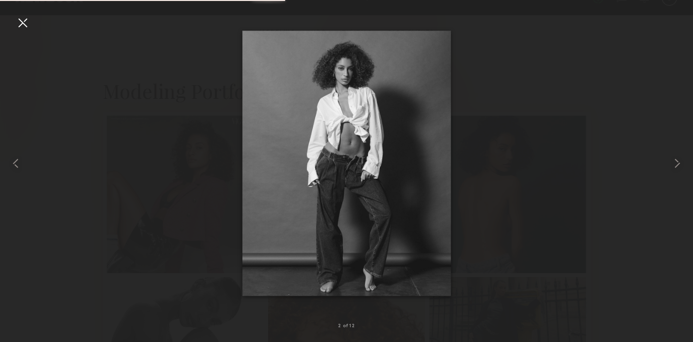
click at [27, 22] on div at bounding box center [23, 23] width 16 height 16
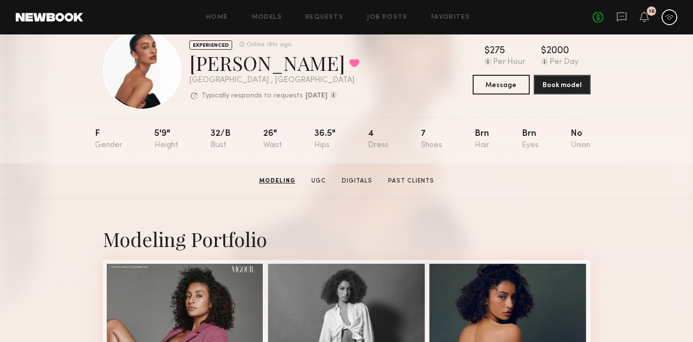
scroll to position [10, 0]
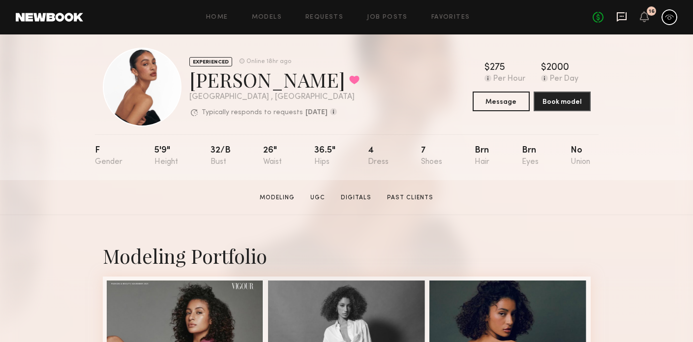
click at [623, 20] on icon at bounding box center [621, 16] width 10 height 9
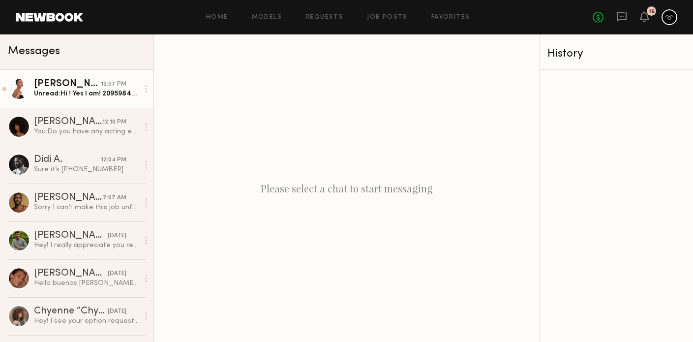
click at [119, 96] on div "Unread: Hi ! Yes I am! 2095984547" at bounding box center [86, 93] width 105 height 9
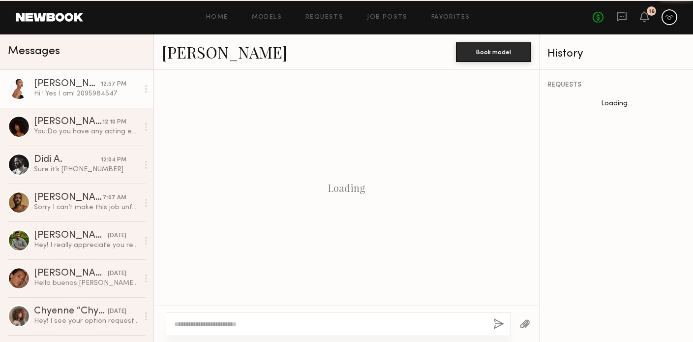
scroll to position [317, 0]
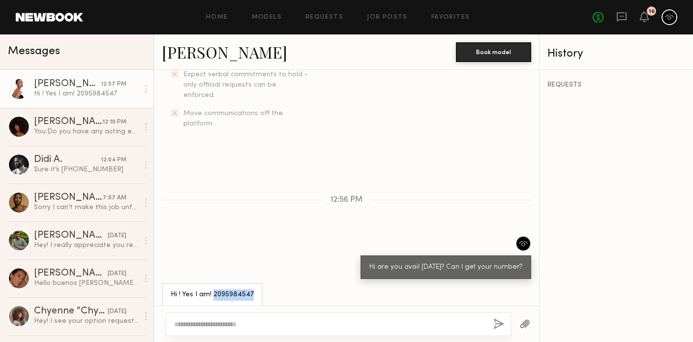
drag, startPoint x: 250, startPoint y: 284, endPoint x: 213, endPoint y: 284, distance: 36.9
click at [213, 289] on div "Hi ! Yes I am! 2095984547" at bounding box center [212, 294] width 83 height 11
copy div "2095984547"
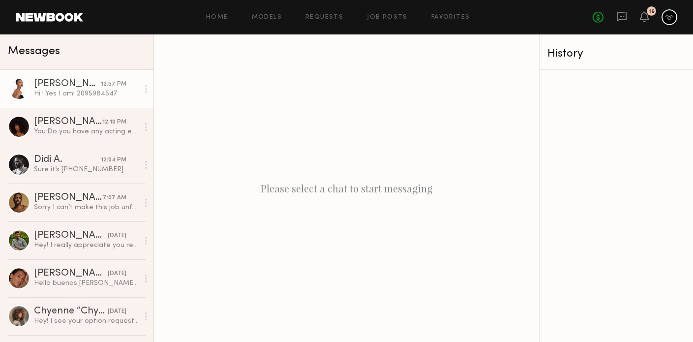
click at [52, 75] on link "[PERSON_NAME] 12:57 PM Hi ! Yes I am! 2095984547" at bounding box center [76, 89] width 153 height 38
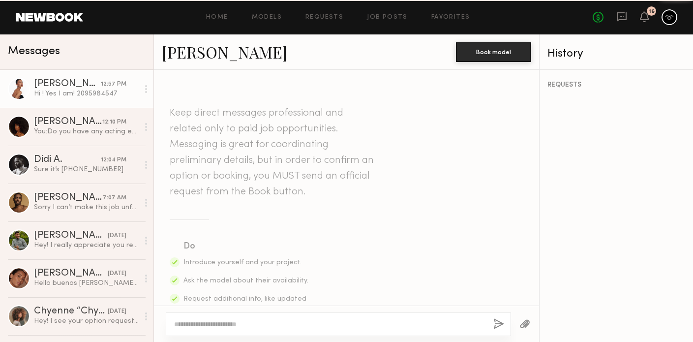
scroll to position [317, 0]
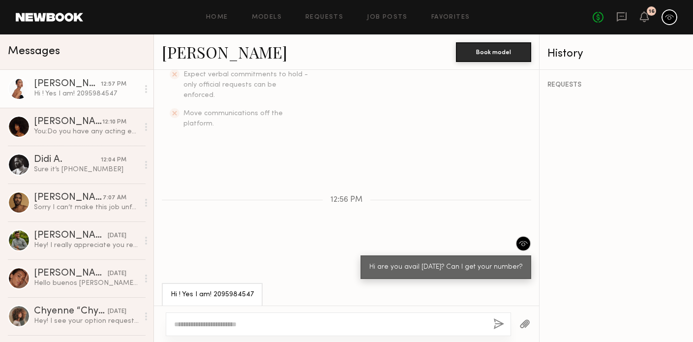
click at [187, 55] on link "[PERSON_NAME]" at bounding box center [224, 51] width 125 height 21
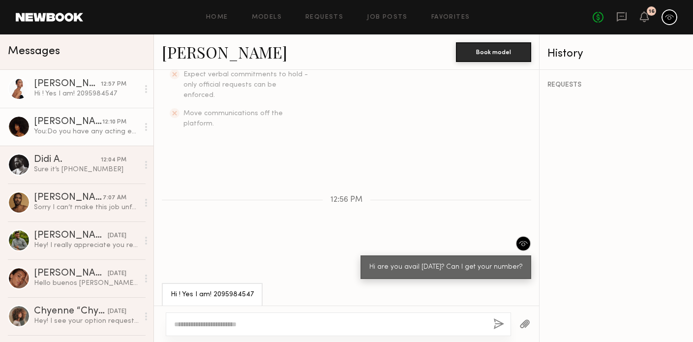
click at [109, 114] on link "Tiffany L. 12:10 PM You: Do you have any acting experience?" at bounding box center [76, 127] width 153 height 38
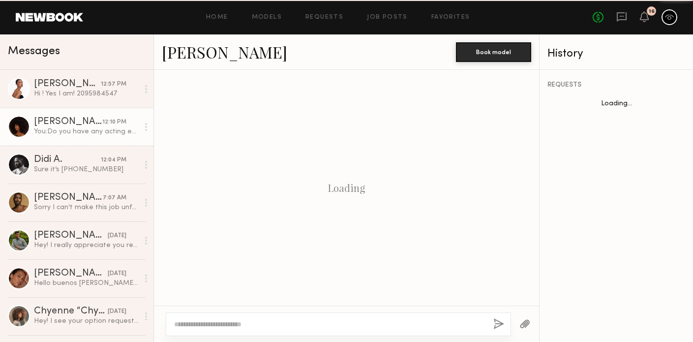
scroll to position [509, 0]
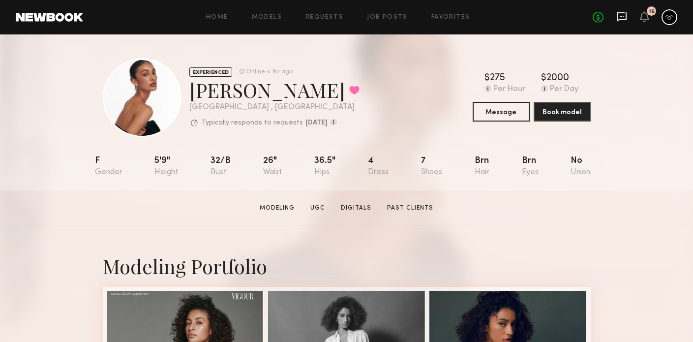
click at [617, 13] on icon at bounding box center [621, 16] width 11 height 11
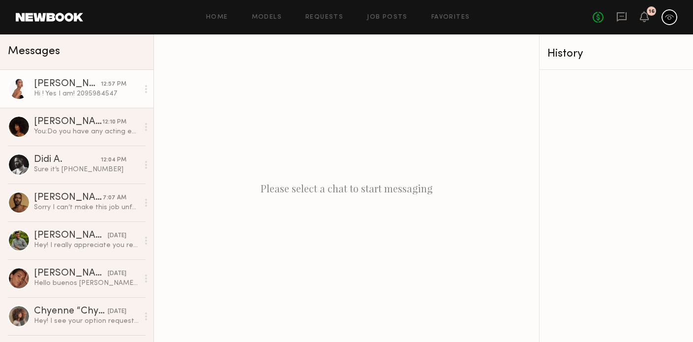
click at [99, 95] on div "Hi ! Yes I am! 2095984547" at bounding box center [86, 93] width 105 height 9
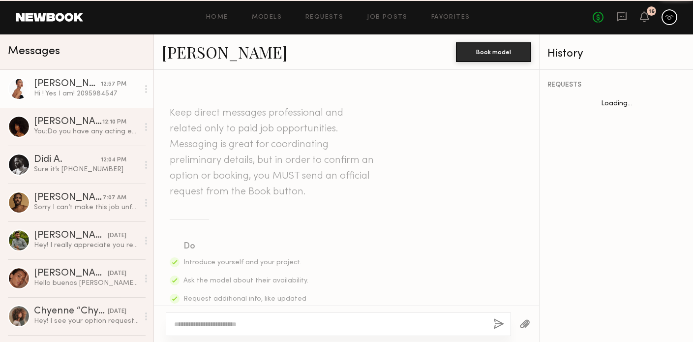
scroll to position [317, 0]
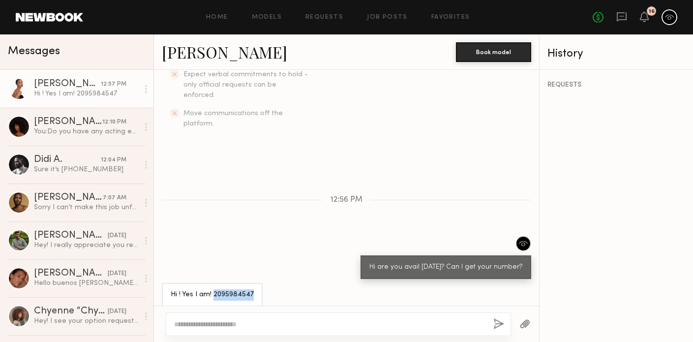
drag, startPoint x: 252, startPoint y: 285, endPoint x: 211, endPoint y: 285, distance: 40.8
click at [211, 285] on div "Hi ! Yes I am! 2095984547" at bounding box center [212, 295] width 101 height 24
copy div "2095984547"
click at [346, 195] on div "Keep direct messages professional and related only to paid job opportunities. M…" at bounding box center [346, 187] width 385 height 235
